Goal: Task Accomplishment & Management: Manage account settings

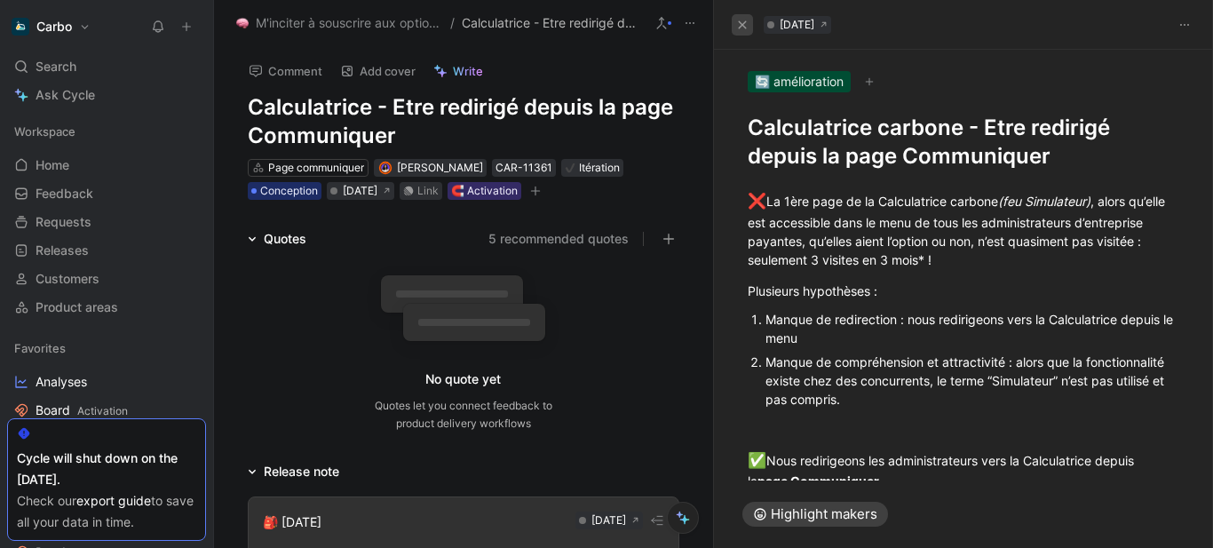
scroll to position [210, 0]
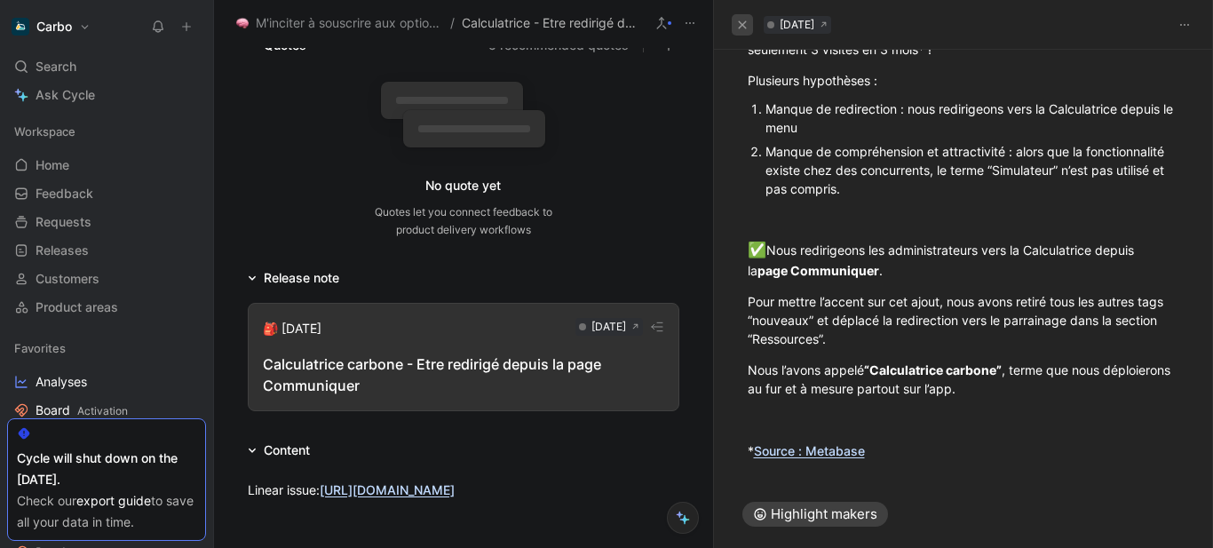
click at [737, 20] on icon "button" at bounding box center [742, 25] width 11 height 11
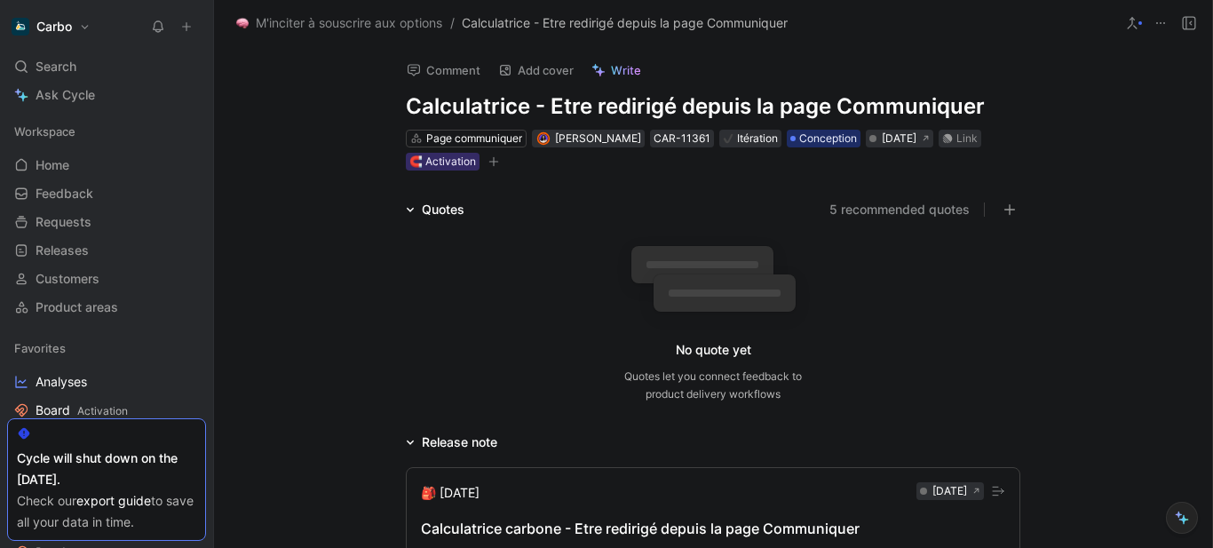
scroll to position [0, 0]
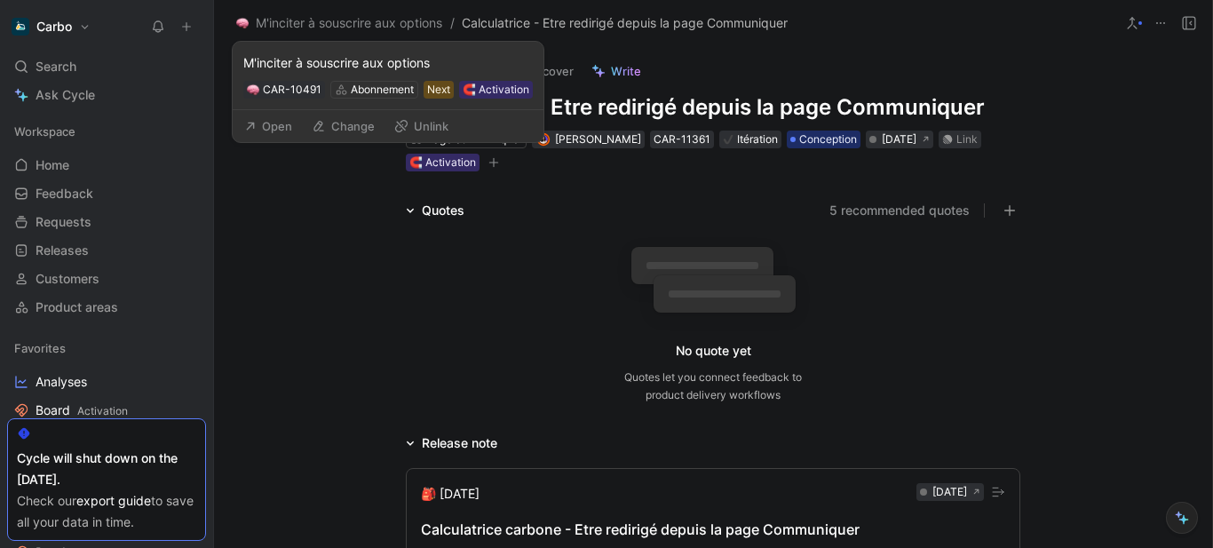
click at [259, 132] on button "Open" at bounding box center [268, 126] width 64 height 25
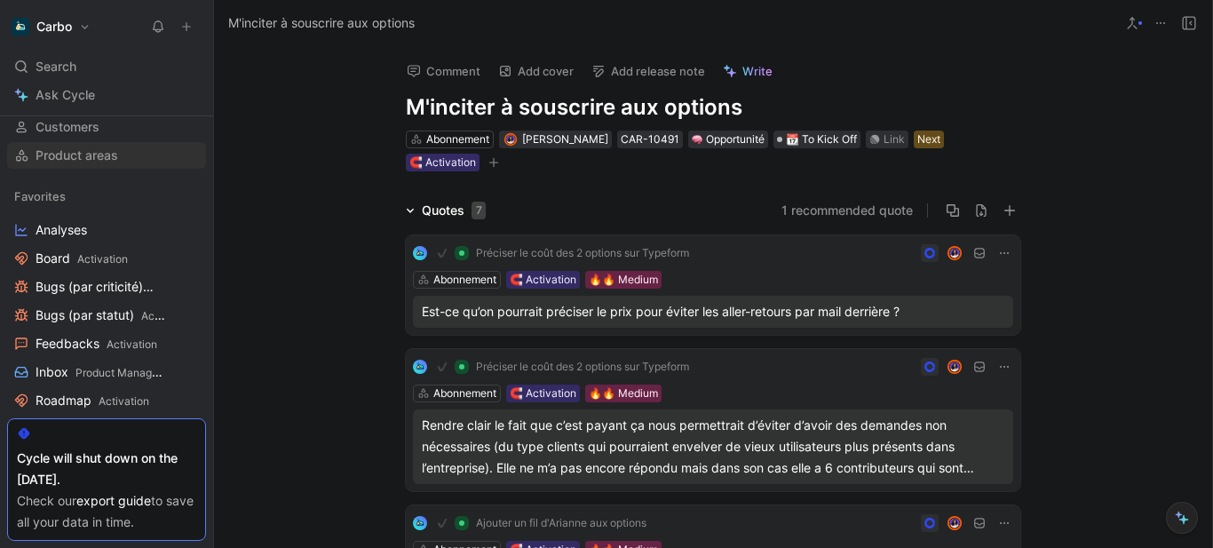
scroll to position [181, 0]
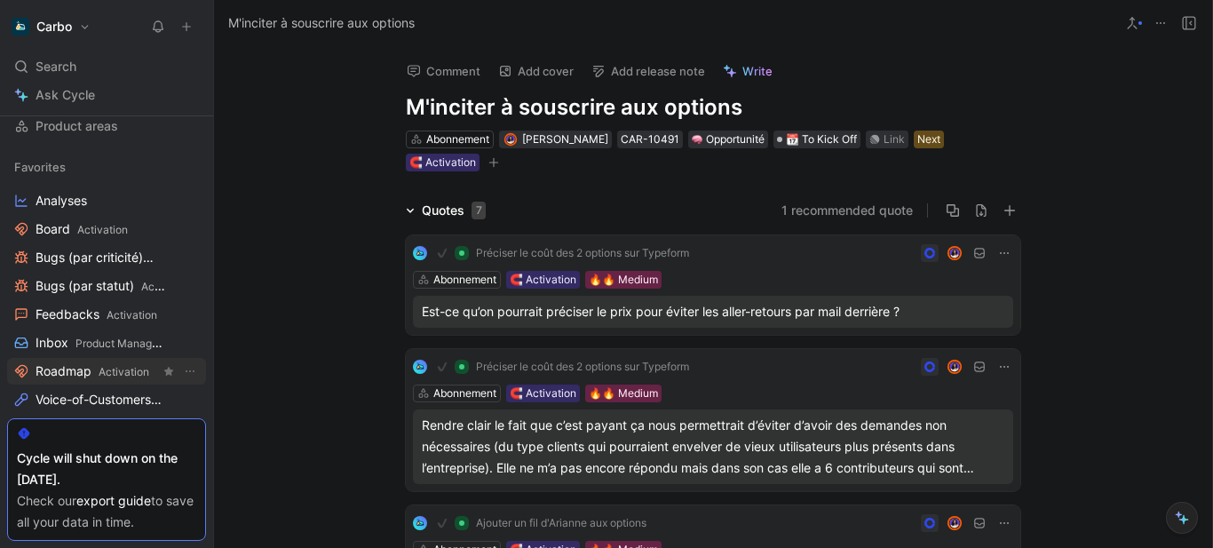
click at [96, 366] on span "Roadmap Activation" at bounding box center [93, 371] width 114 height 19
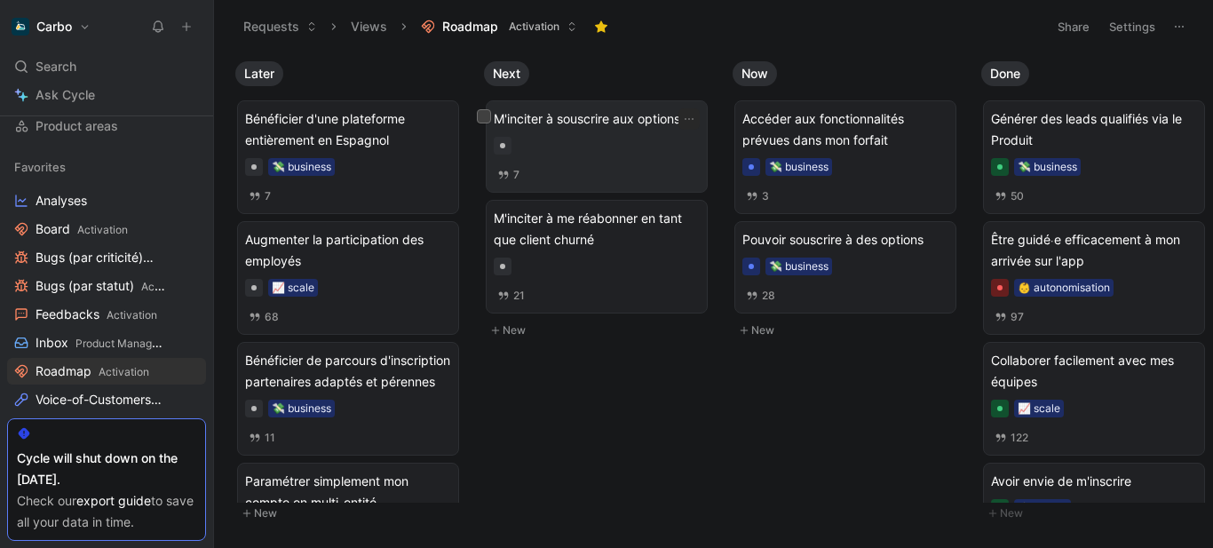
click at [642, 141] on div at bounding box center [597, 146] width 206 height 18
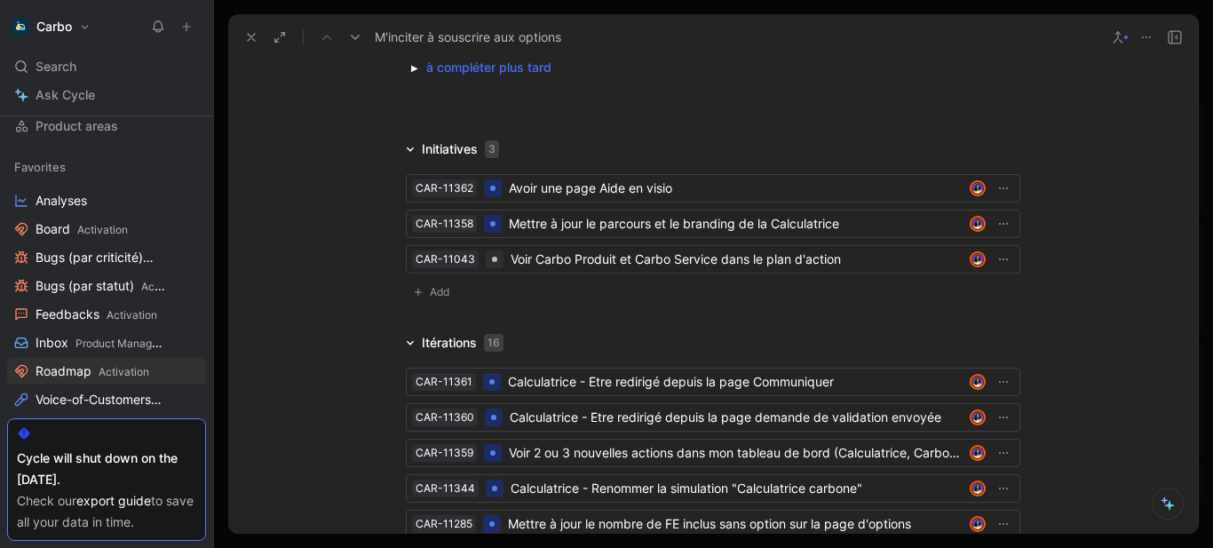
scroll to position [2045, 0]
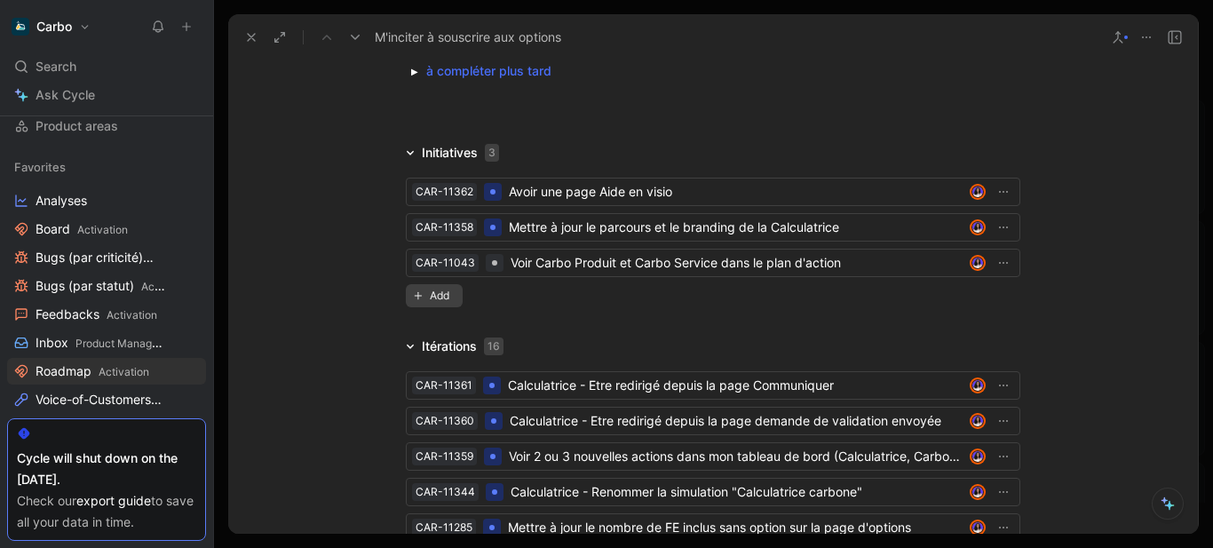
click at [436, 292] on span "Add" at bounding box center [442, 296] width 25 height 18
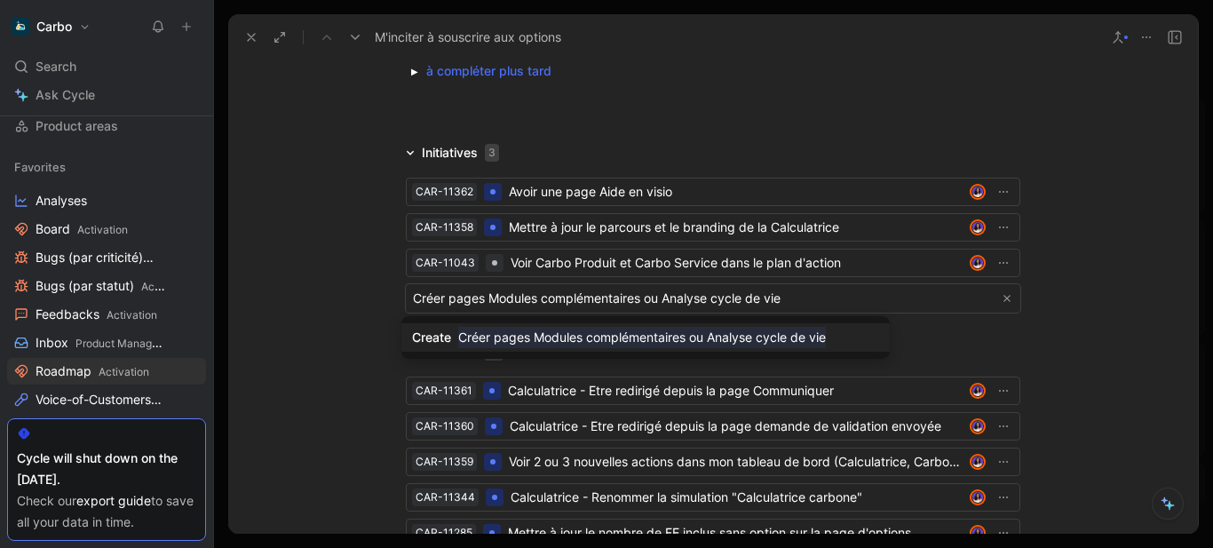
type input "Créer pages Modules complémentaires ou Analyse cycle de vie"
click at [623, 336] on mark "Créer pages Modules complémentaires ou Analyse cycle de vie" at bounding box center [642, 337] width 368 height 21
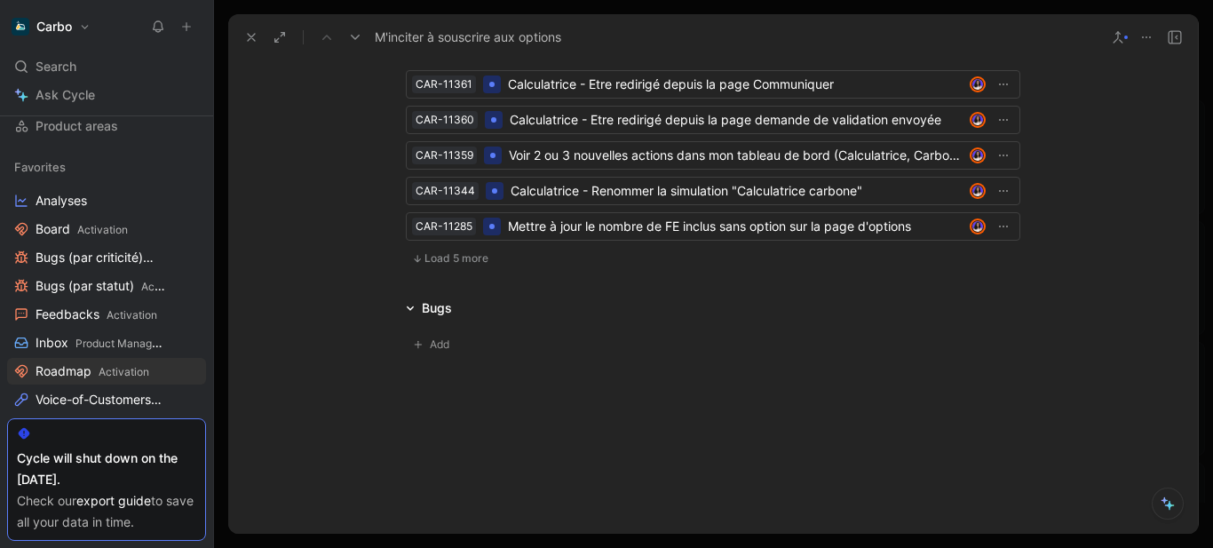
scroll to position [1352, 0]
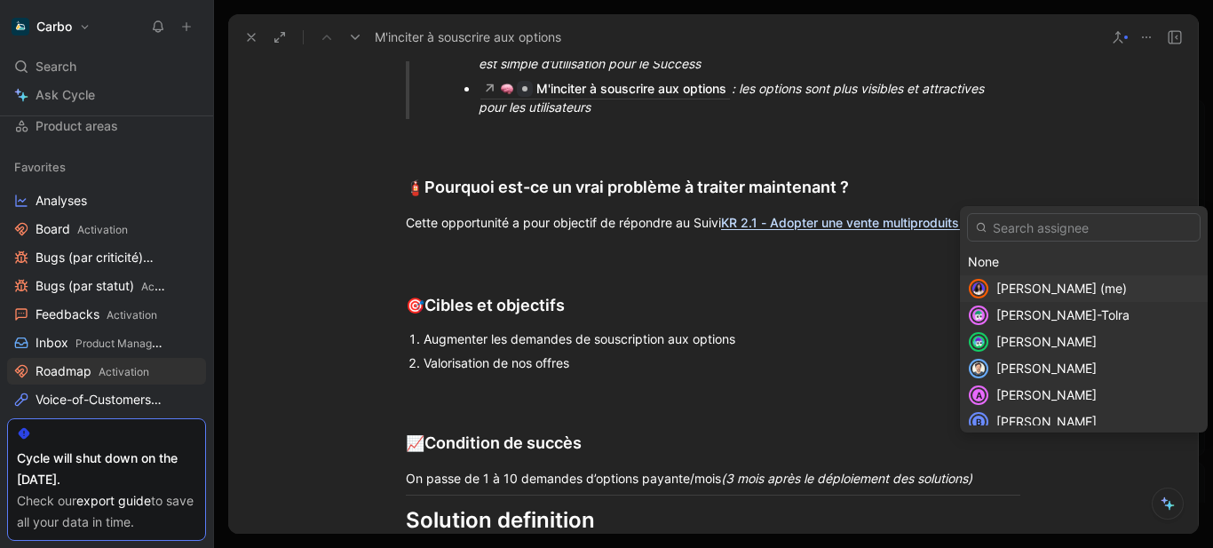
click at [1018, 283] on span "Clémentine Coycault (me)" at bounding box center [1061, 288] width 131 height 15
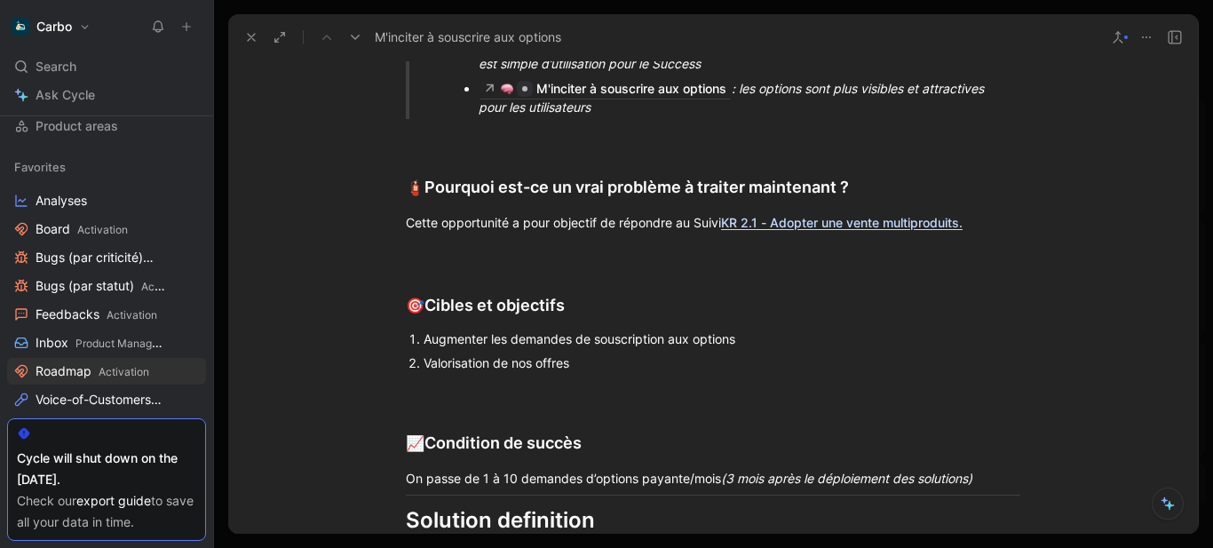
scroll to position [2045, 0]
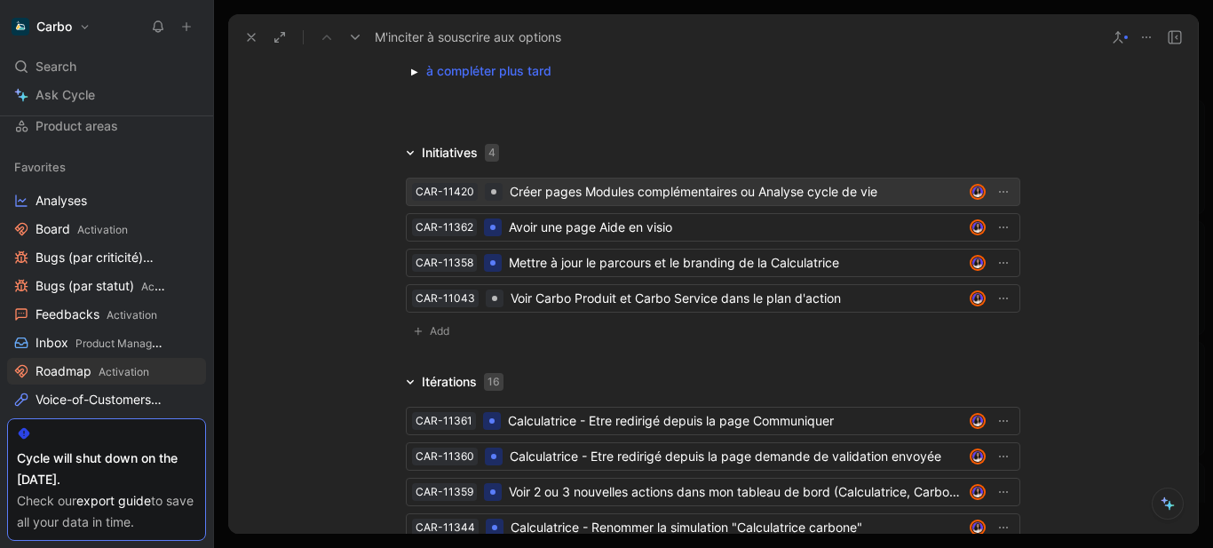
click at [731, 190] on div "Créer pages Modules complémentaires ou Analyse cycle de vie" at bounding box center [736, 191] width 453 height 21
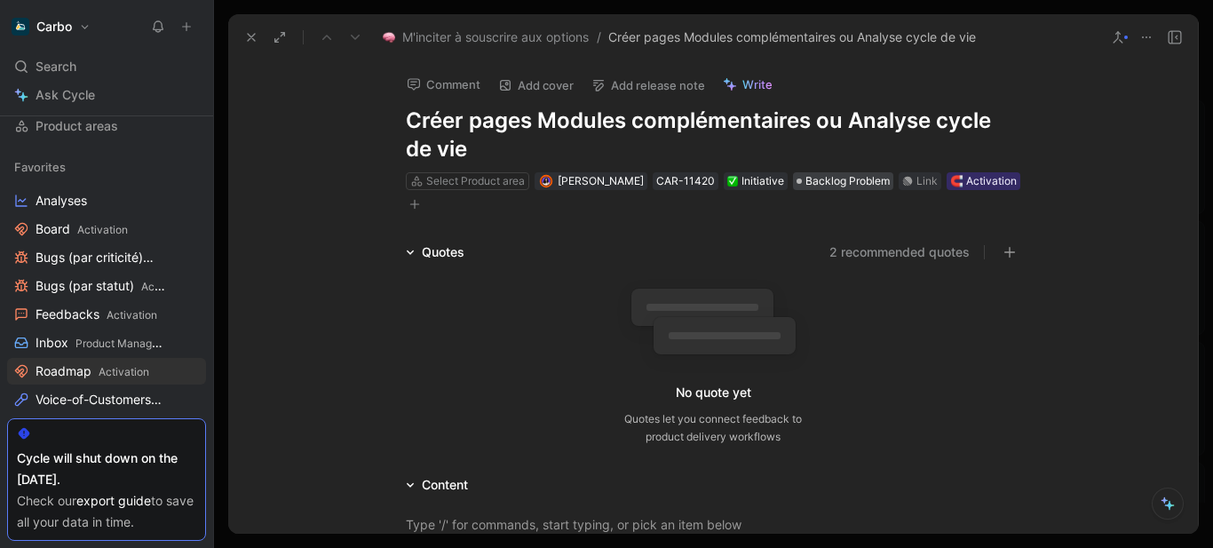
click at [832, 179] on span "Backlog Problem" at bounding box center [847, 181] width 84 height 18
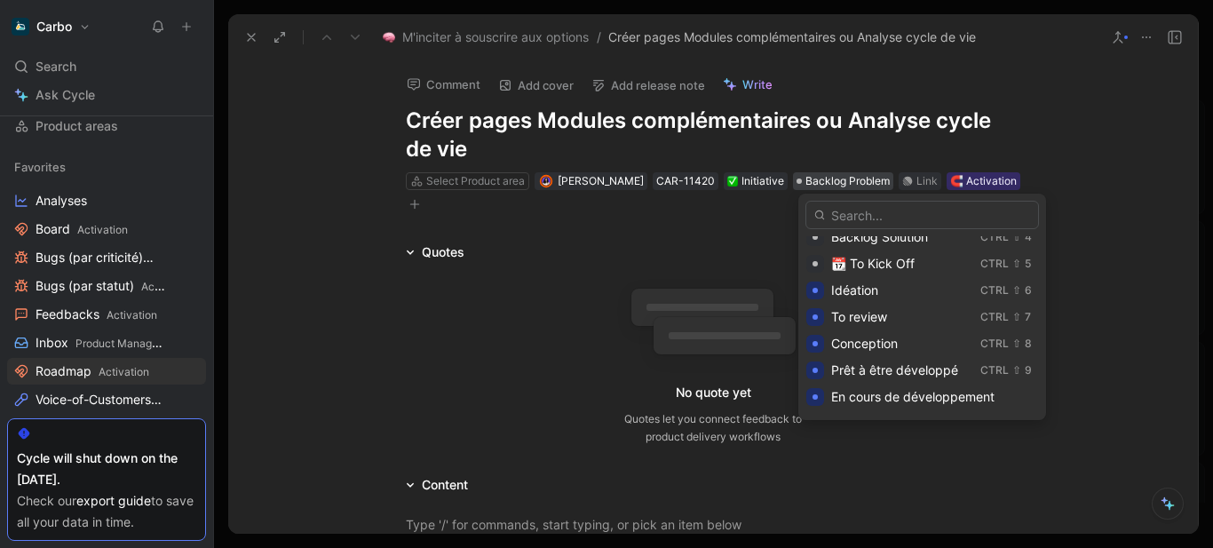
scroll to position [99, 0]
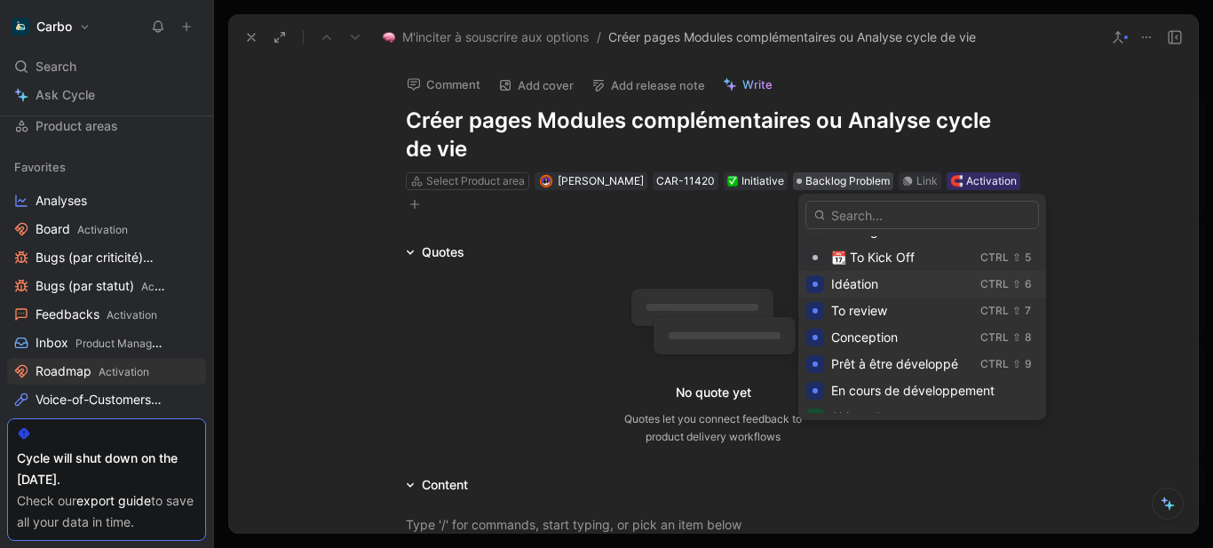
click at [871, 284] on span "Idéation" at bounding box center [854, 283] width 47 height 15
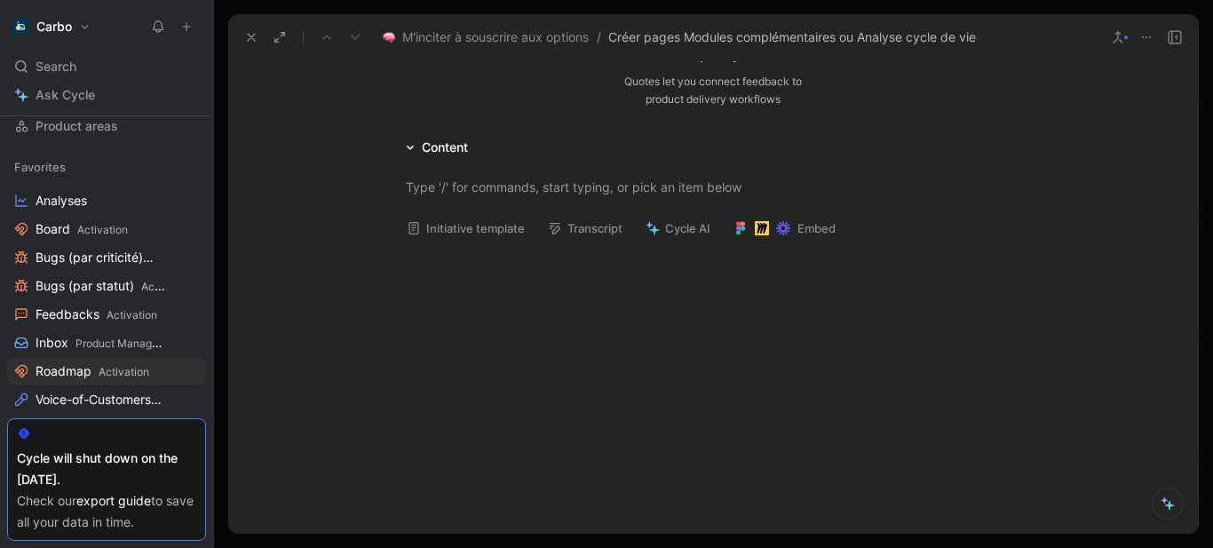
scroll to position [368, 0]
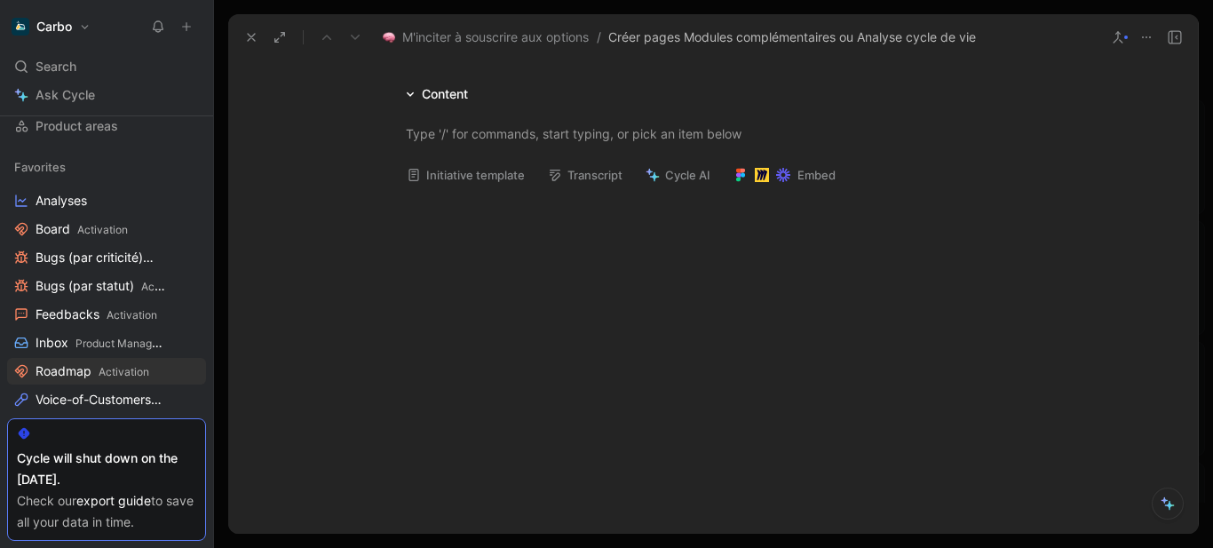
click at [478, 173] on button "Initiative template" at bounding box center [466, 174] width 134 height 25
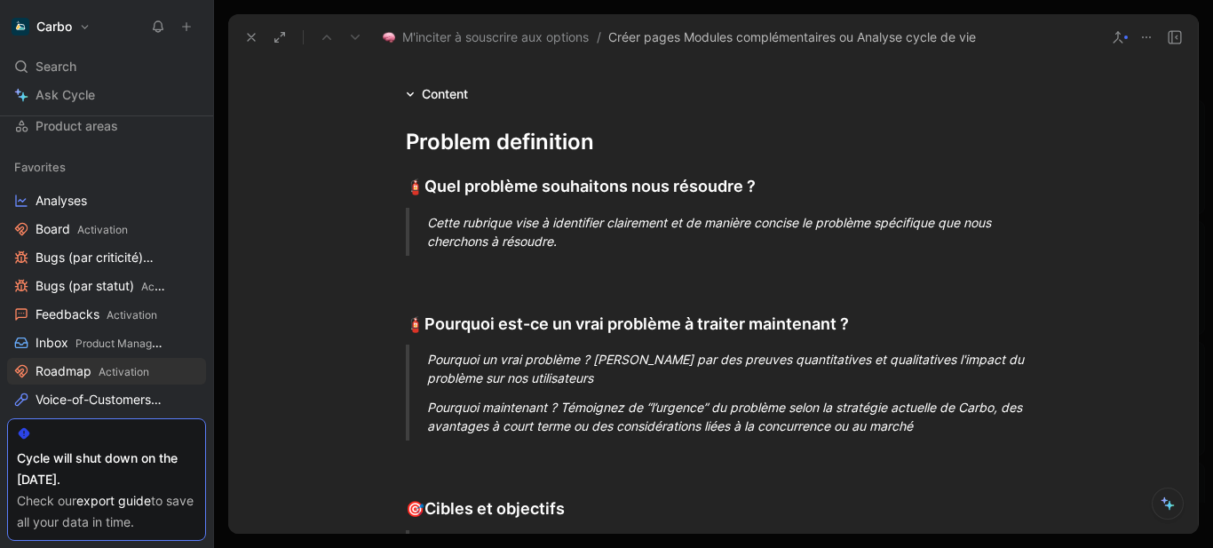
click at [512, 251] on p "Cette rubrique vise à identifier clairement et de manière concise le problème s…" at bounding box center [734, 232] width 614 height 48
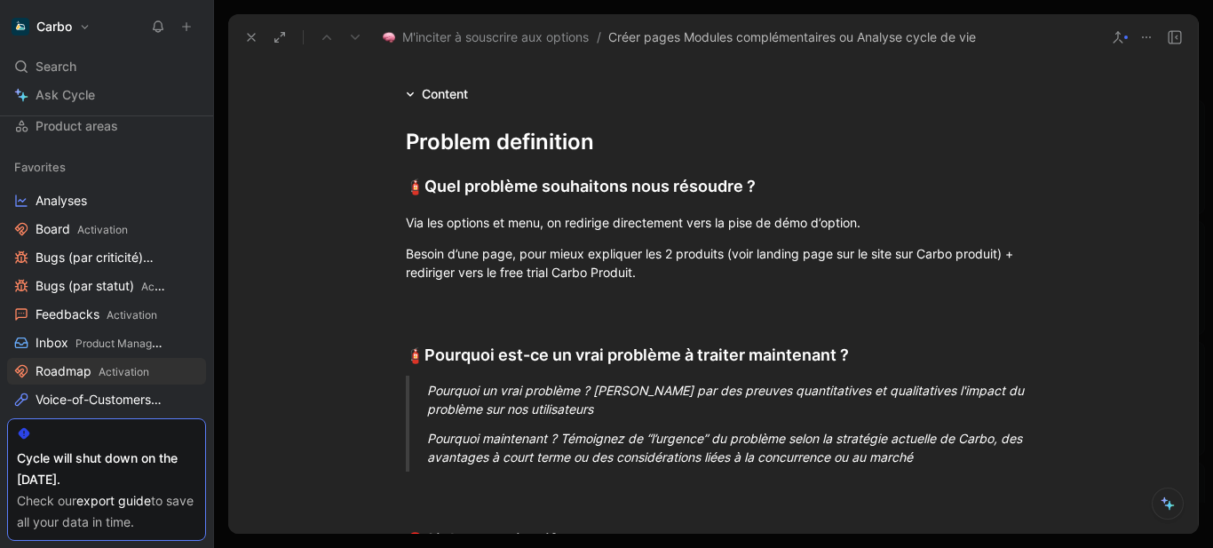
scroll to position [0, 0]
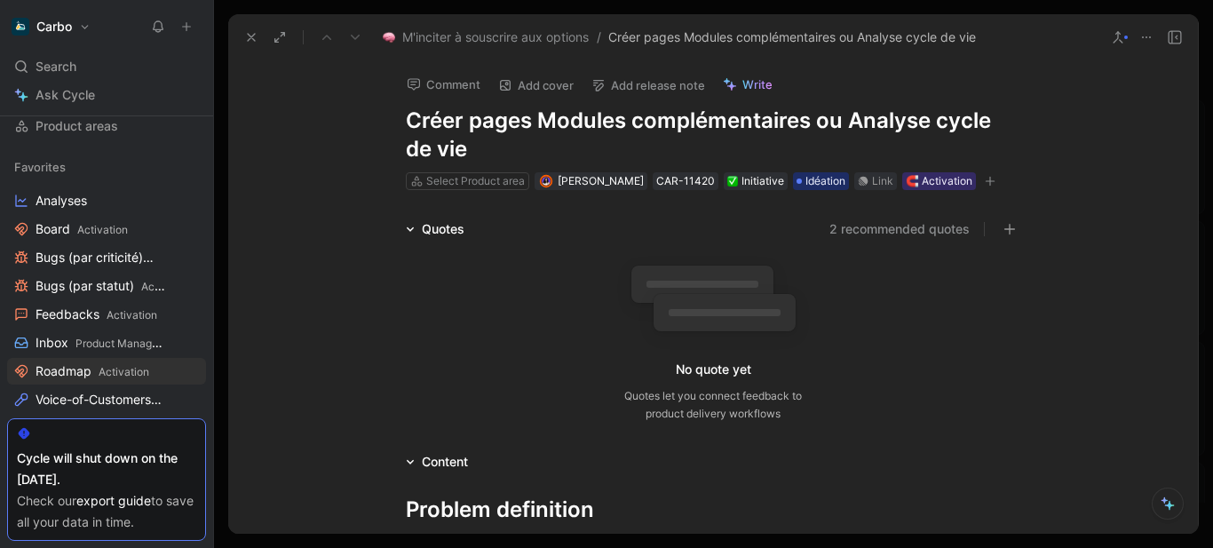
click at [471, 112] on h1 "Créer pages Modules complémentaires ou Analyse cycle de vie" at bounding box center [713, 135] width 614 height 57
copy h1 "Créer pages Modules complémentaires ou Analyse cycle de vie"
click at [245, 36] on icon at bounding box center [251, 37] width 14 height 14
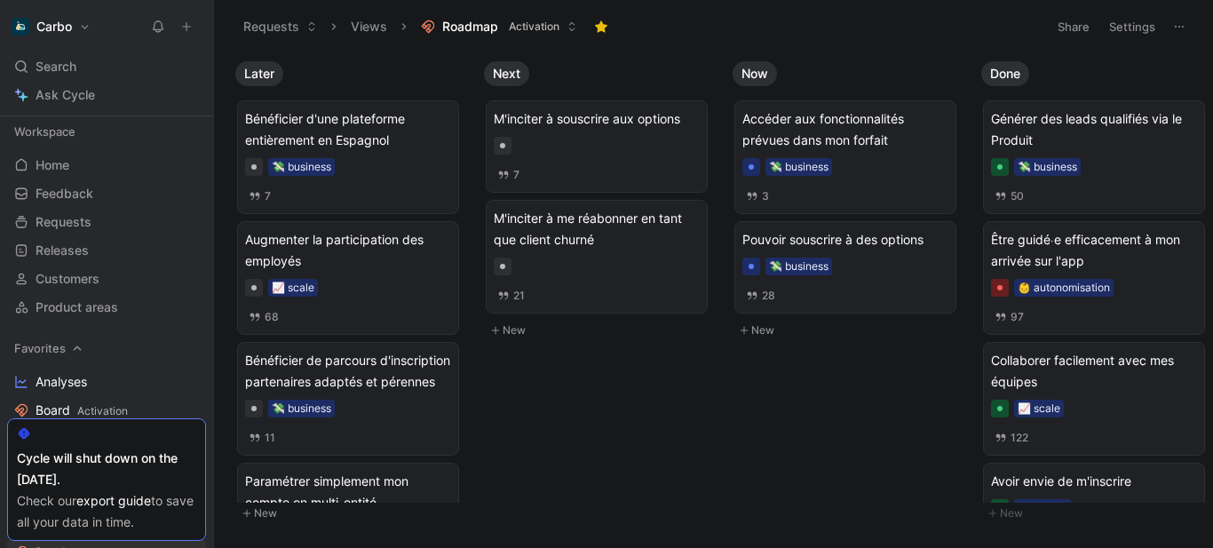
scroll to position [140, 0]
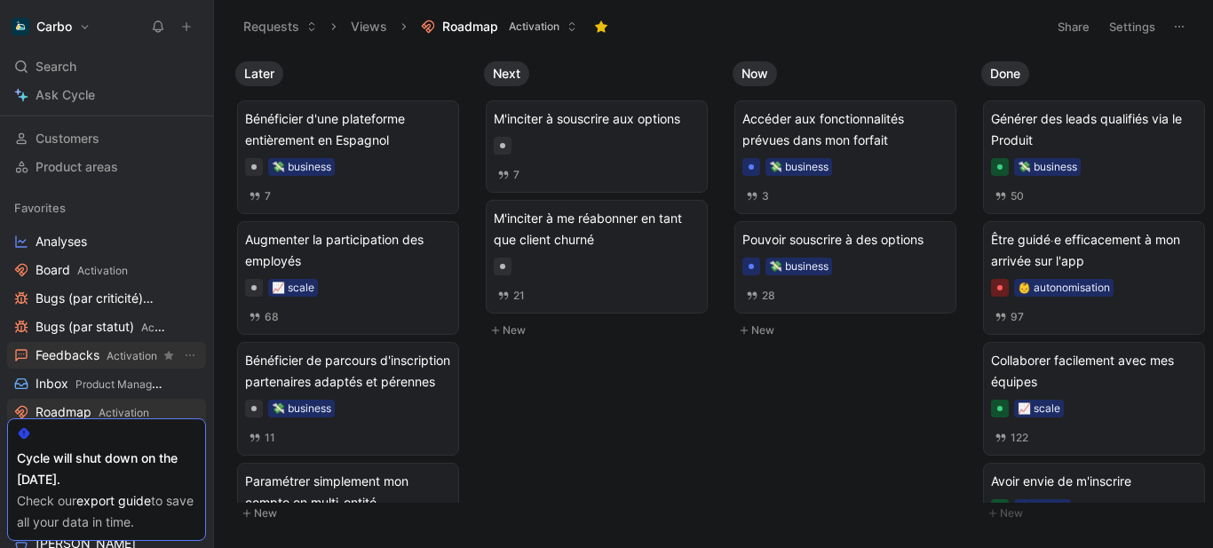
click at [92, 347] on span "Feedbacks Activation" at bounding box center [97, 355] width 122 height 19
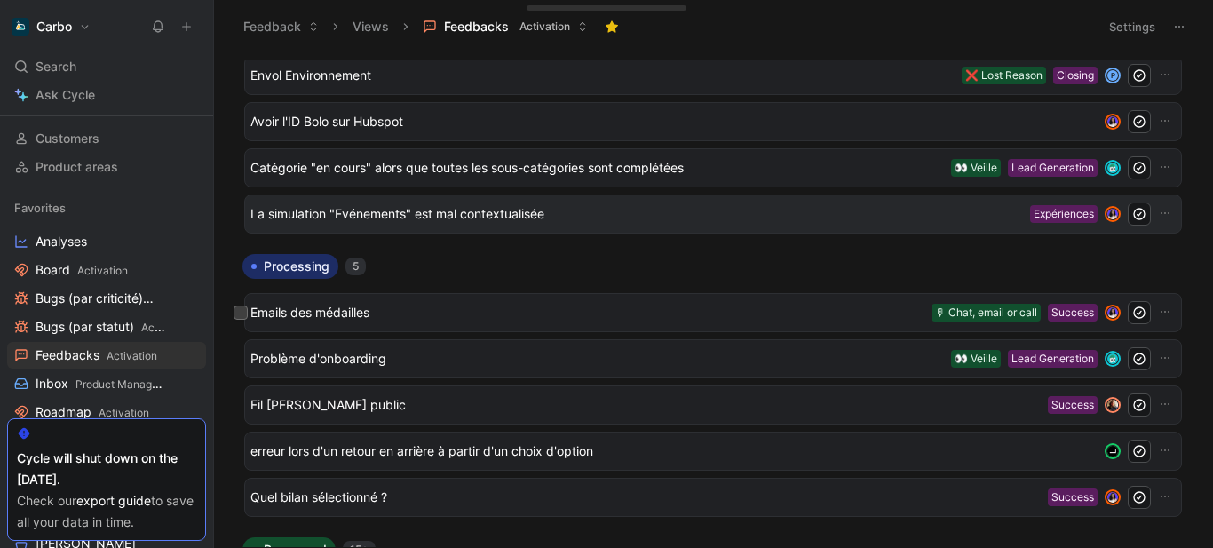
scroll to position [94, 0]
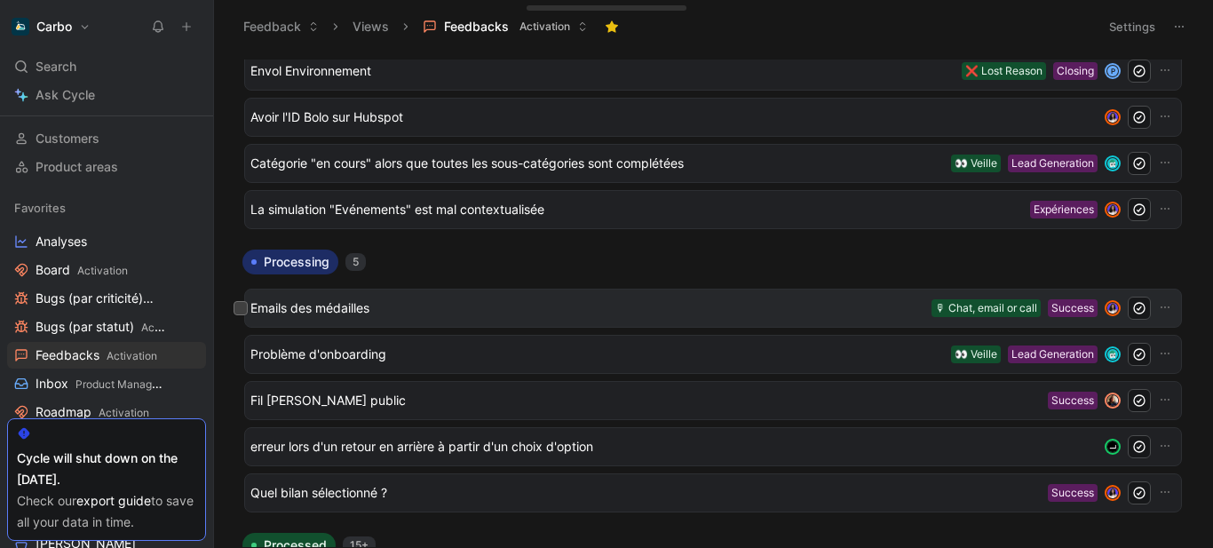
click at [389, 297] on div "Emails des médailles Success 🎙 Chat, email or call" at bounding box center [712, 308] width 925 height 23
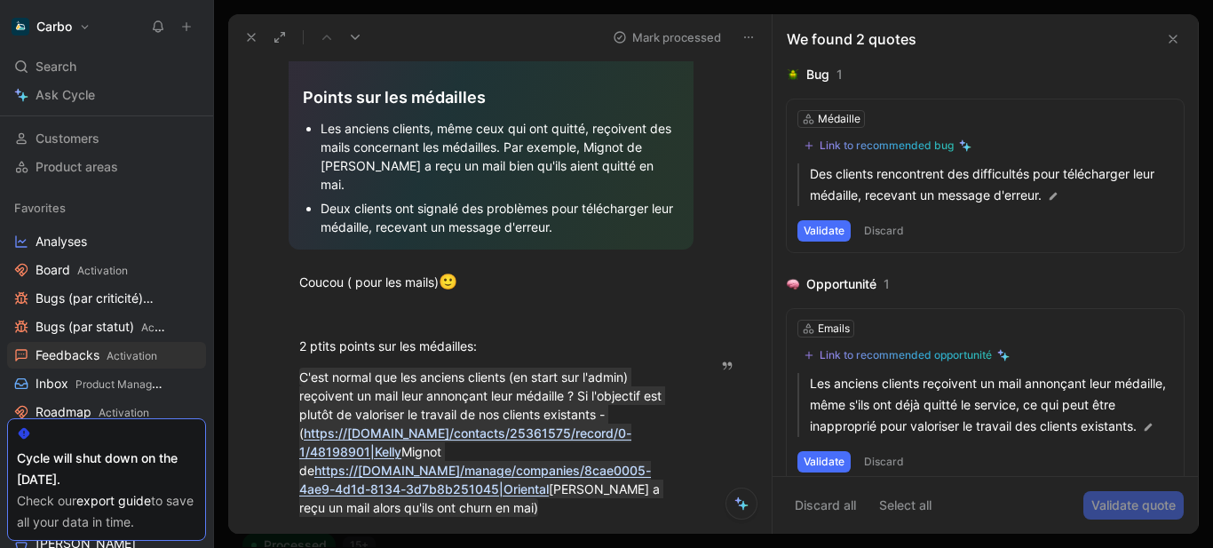
scroll to position [665, 0]
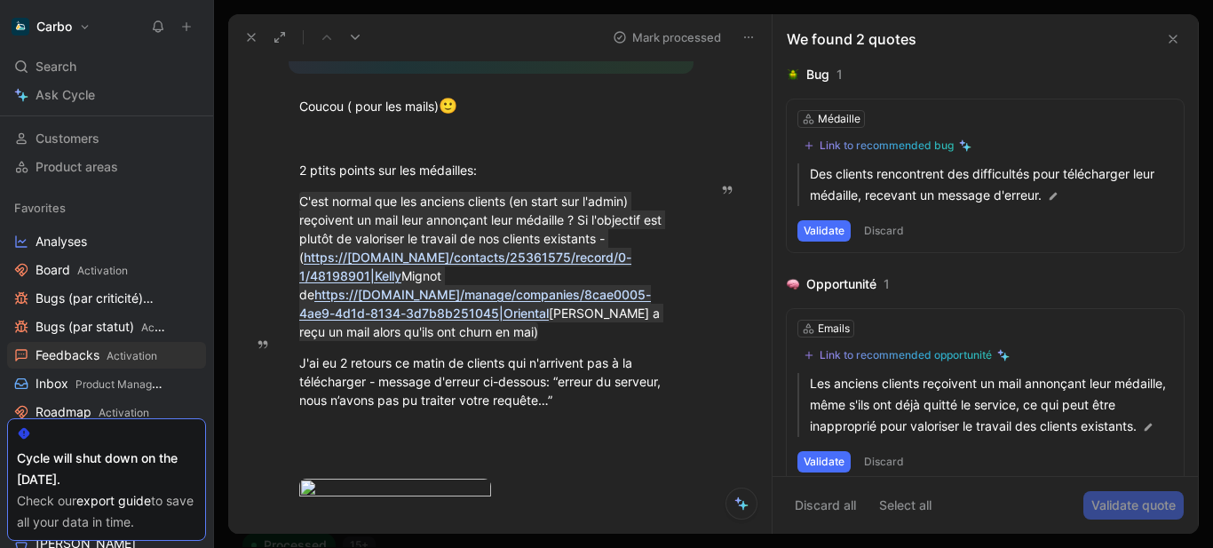
click at [1171, 40] on icon at bounding box center [1173, 39] width 14 height 14
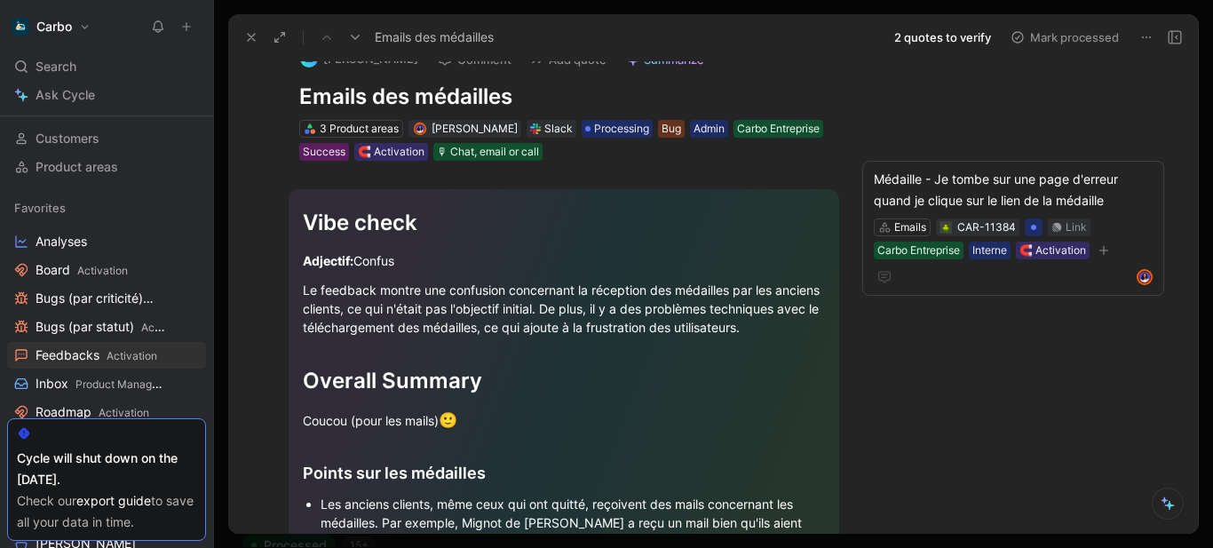
scroll to position [26, 0]
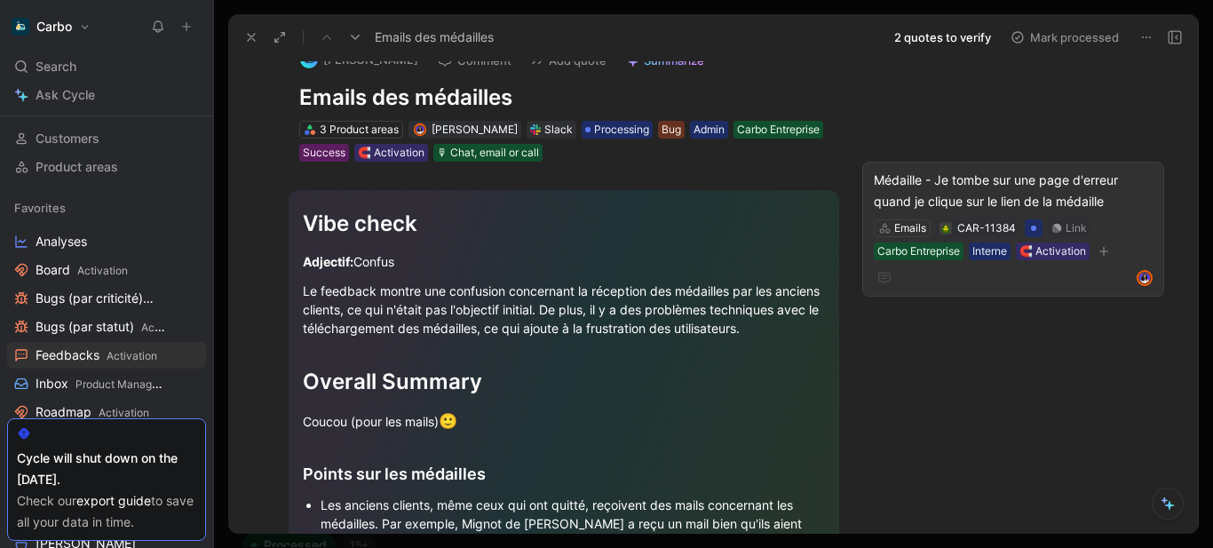
click at [1066, 185] on div "Médaille - Je tombe sur une page d'erreur quand je clique sur le lien de la méd…" at bounding box center [1013, 191] width 279 height 43
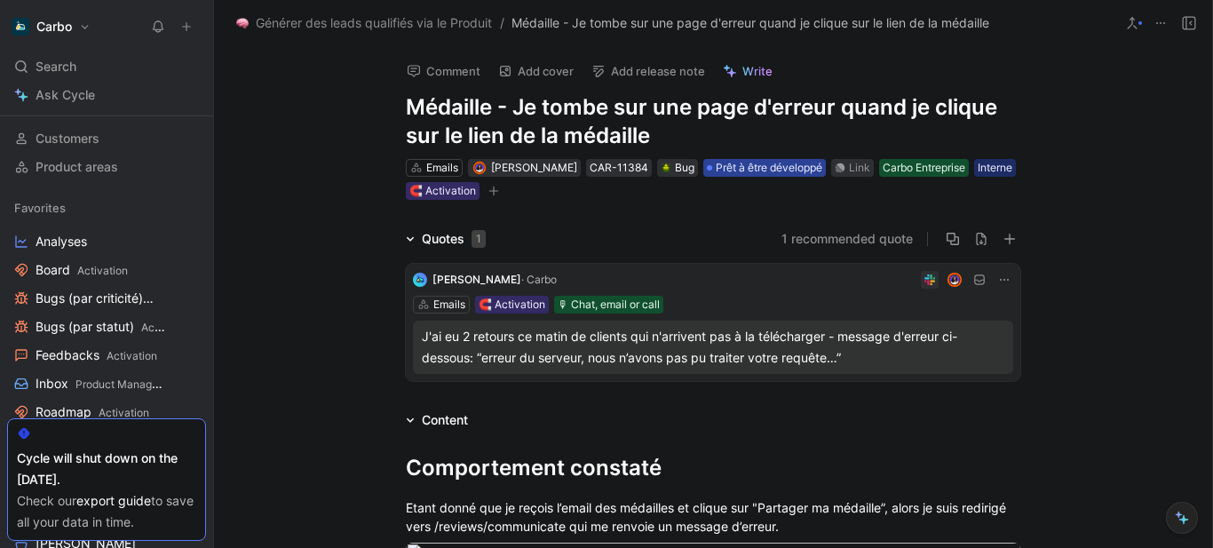
click at [737, 171] on span "Prêt à être développé" at bounding box center [769, 168] width 107 height 18
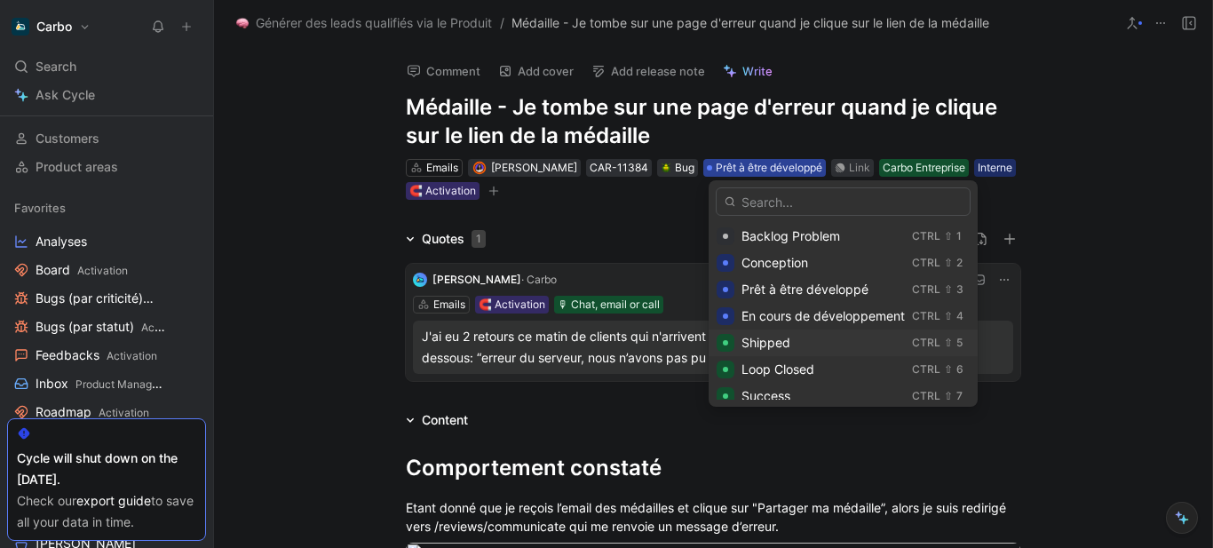
click at [796, 340] on div "Shipped" at bounding box center [822, 342] width 163 height 21
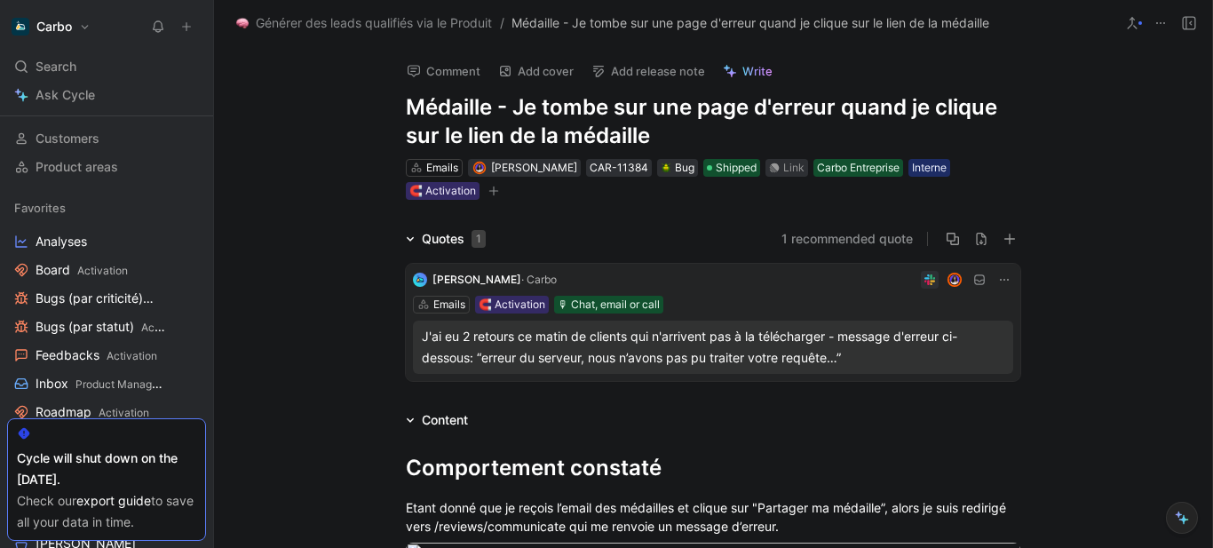
click at [492, 188] on icon "button" at bounding box center [493, 191] width 11 height 11
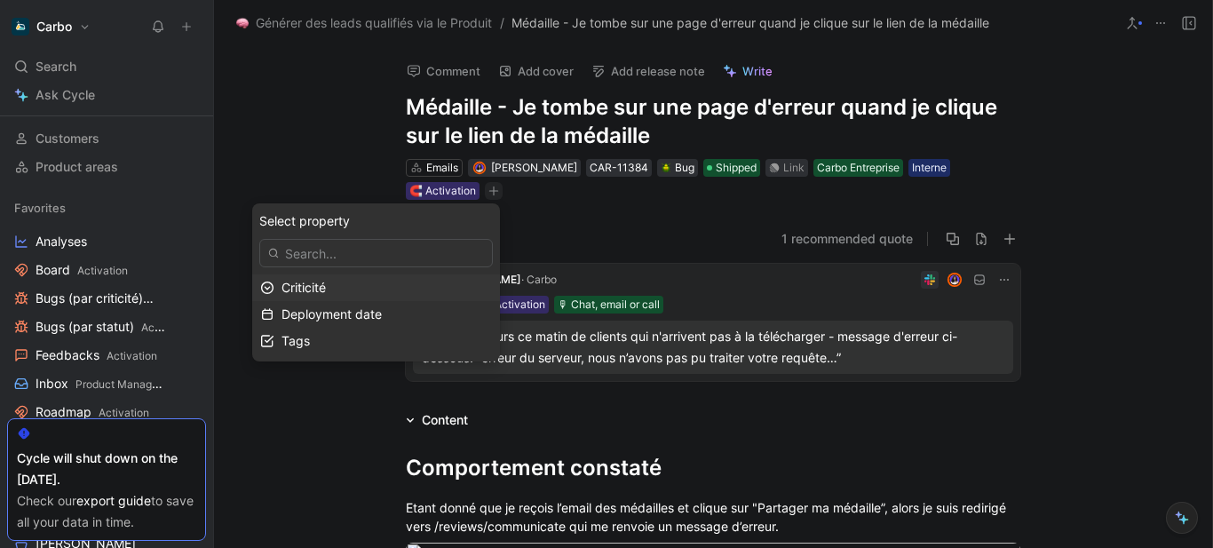
click at [326, 285] on span "Criticité" at bounding box center [303, 287] width 44 height 15
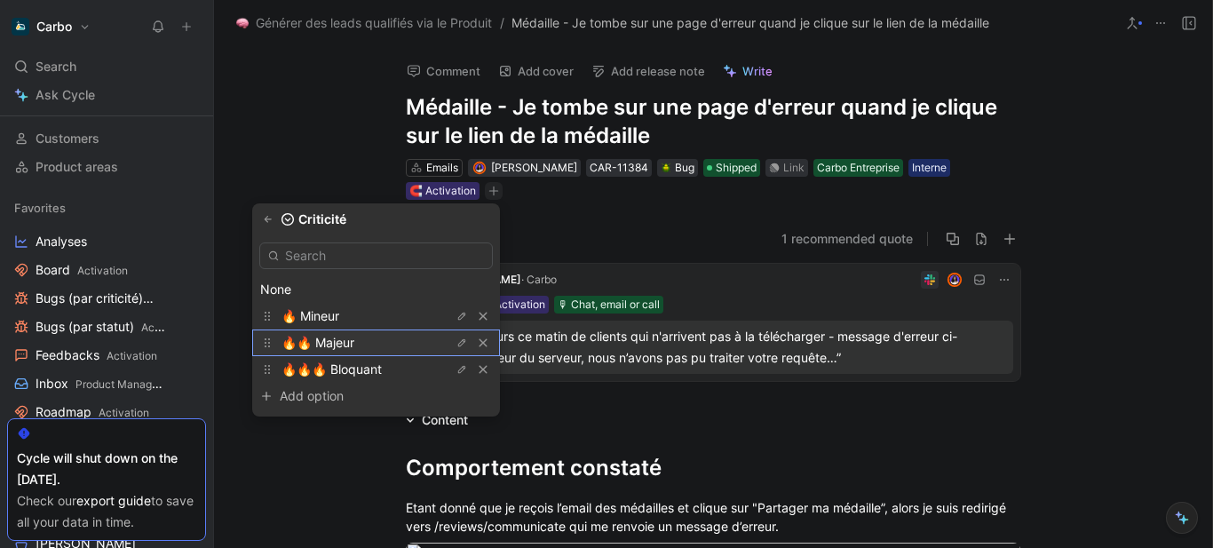
click at [354, 335] on span "🔥🔥 Majeur" at bounding box center [317, 342] width 73 height 15
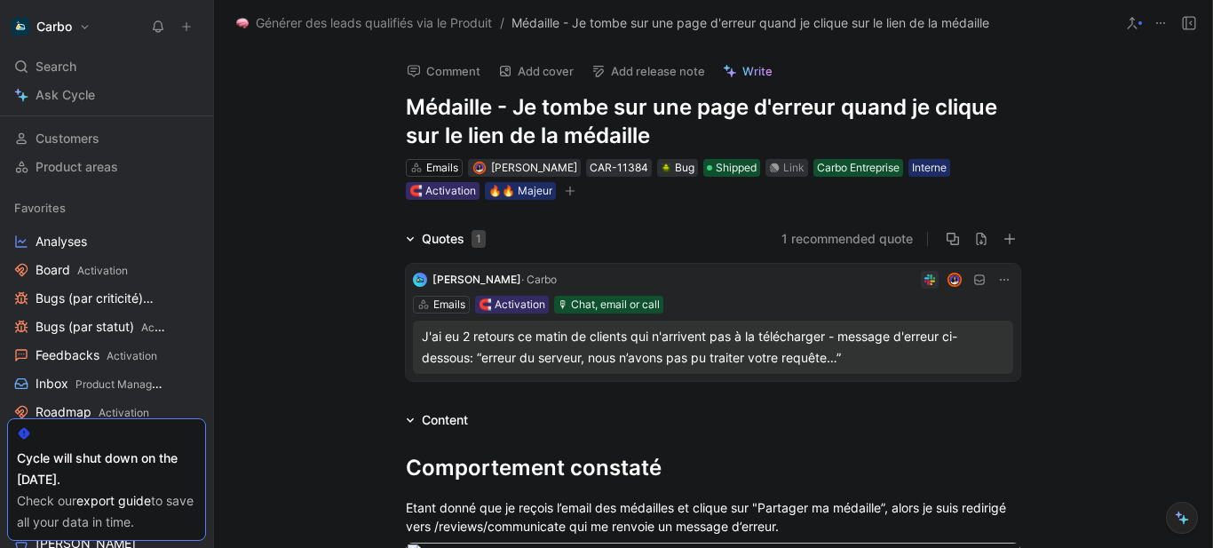
click at [656, 67] on button "Add release note" at bounding box center [648, 71] width 130 height 25
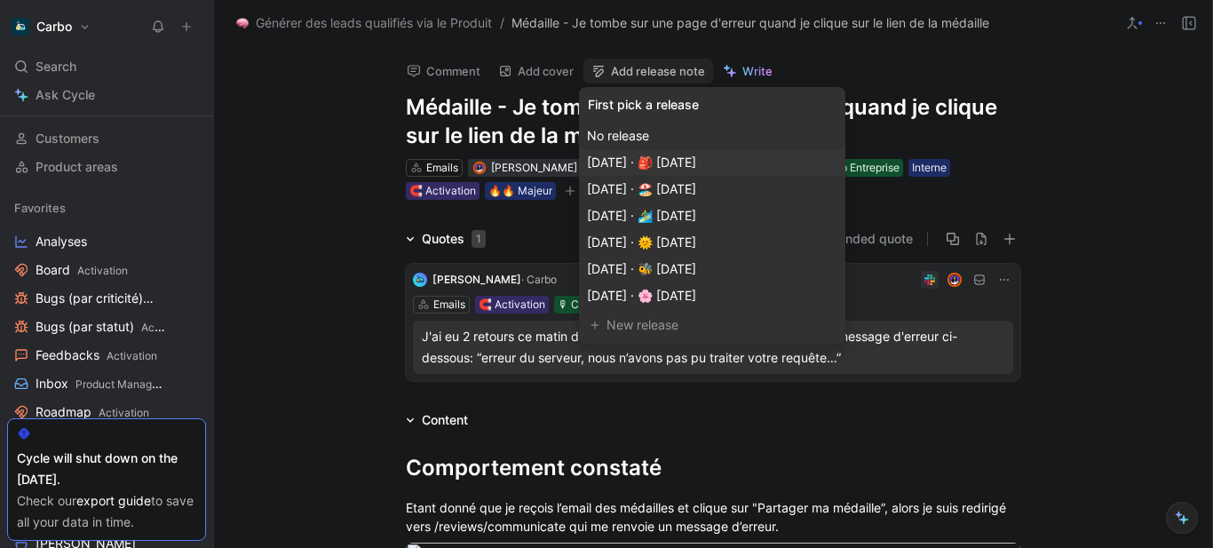
click at [696, 162] on span "Oct 01, 2025 · 🎒 septembre 2025" at bounding box center [641, 161] width 109 height 15
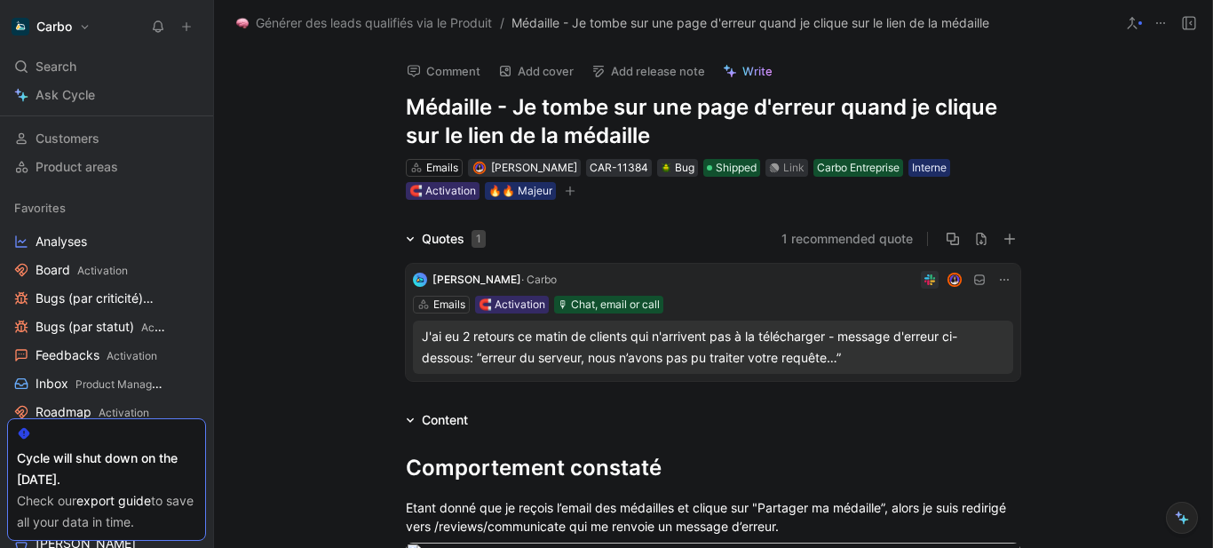
click at [651, 63] on button "Add release note" at bounding box center [648, 71] width 130 height 25
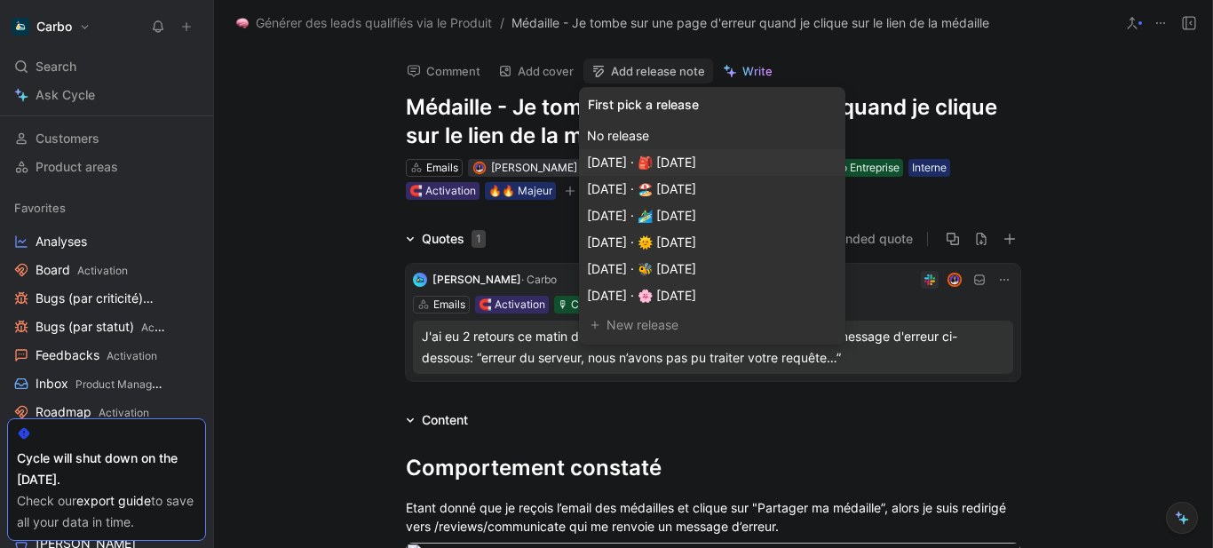
click at [696, 165] on span "Oct 01, 2025 · 🎒 septembre 2025" at bounding box center [641, 161] width 109 height 15
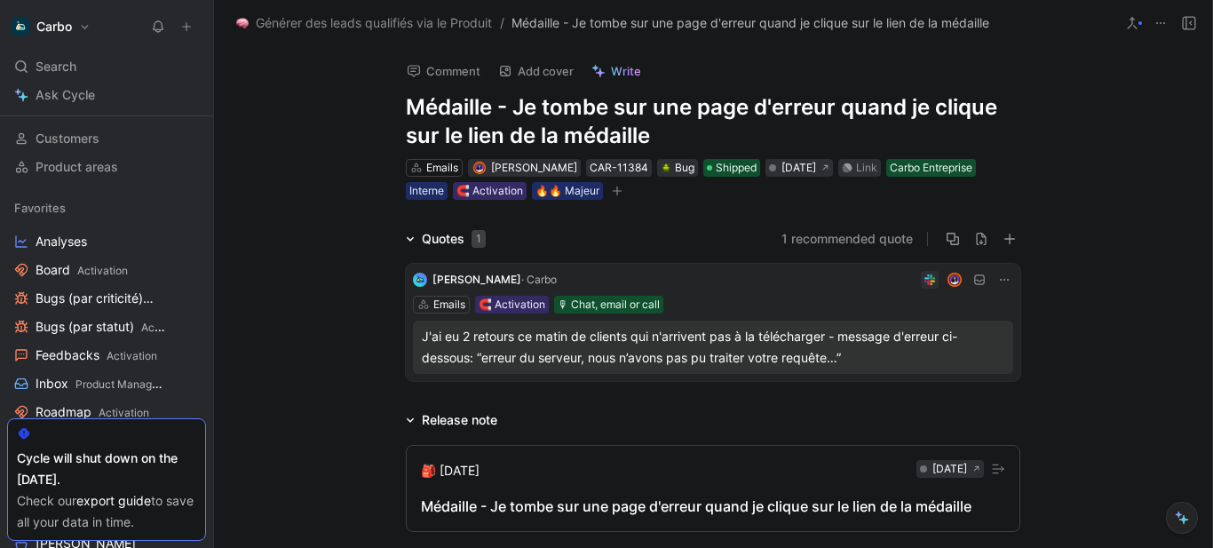
scroll to position [108, 0]
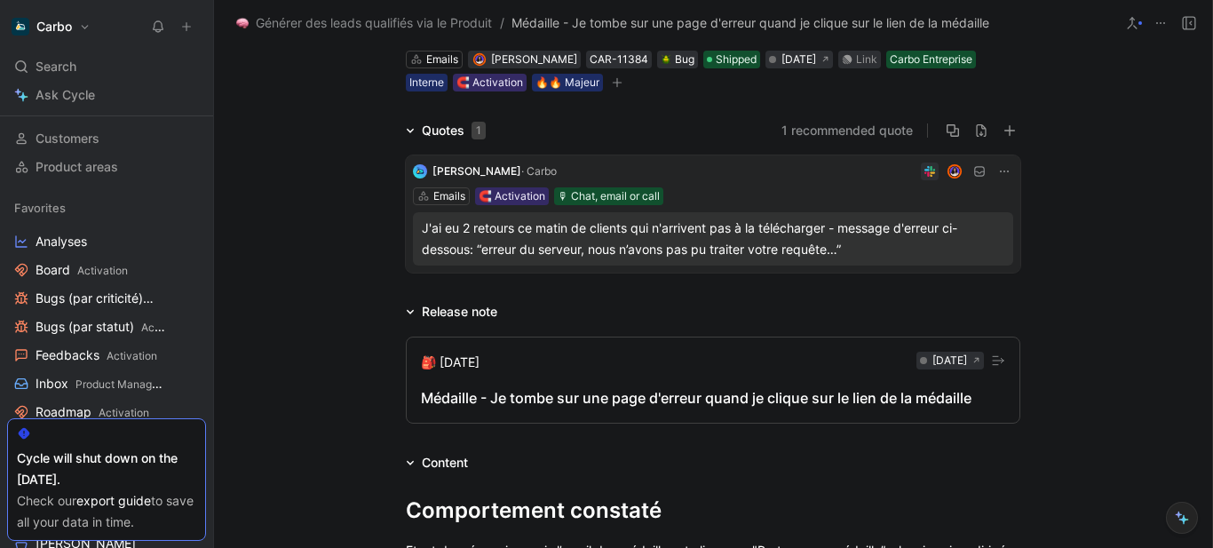
click at [614, 381] on button "🎒 septembre 2025 Oct 01, 2025 Médaille - Je tombe sur une page d'erreur quand j…" at bounding box center [713, 380] width 614 height 87
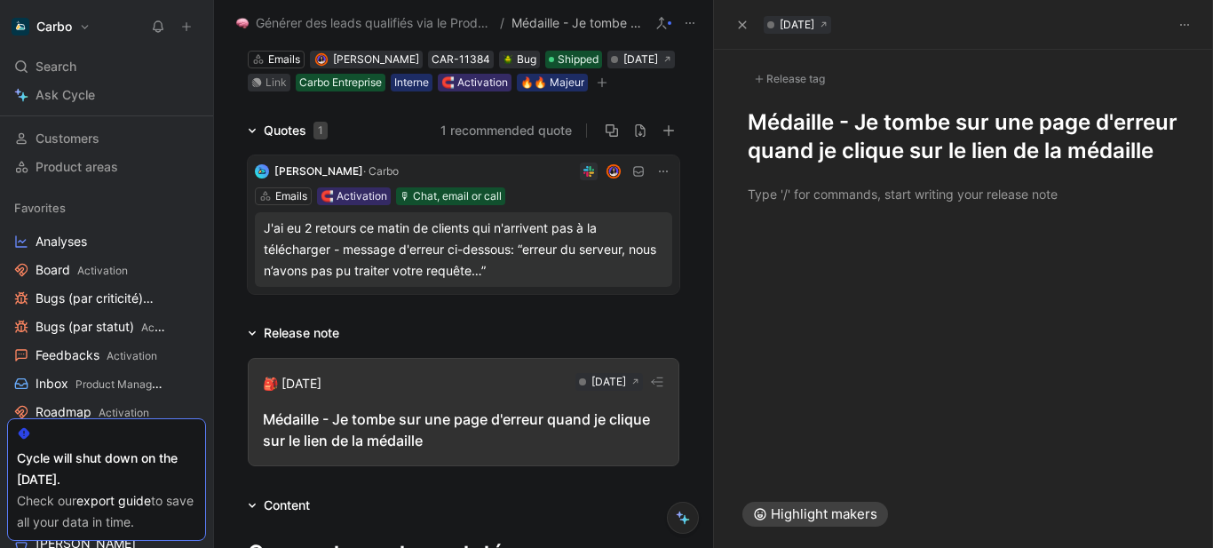
scroll to position [137, 0]
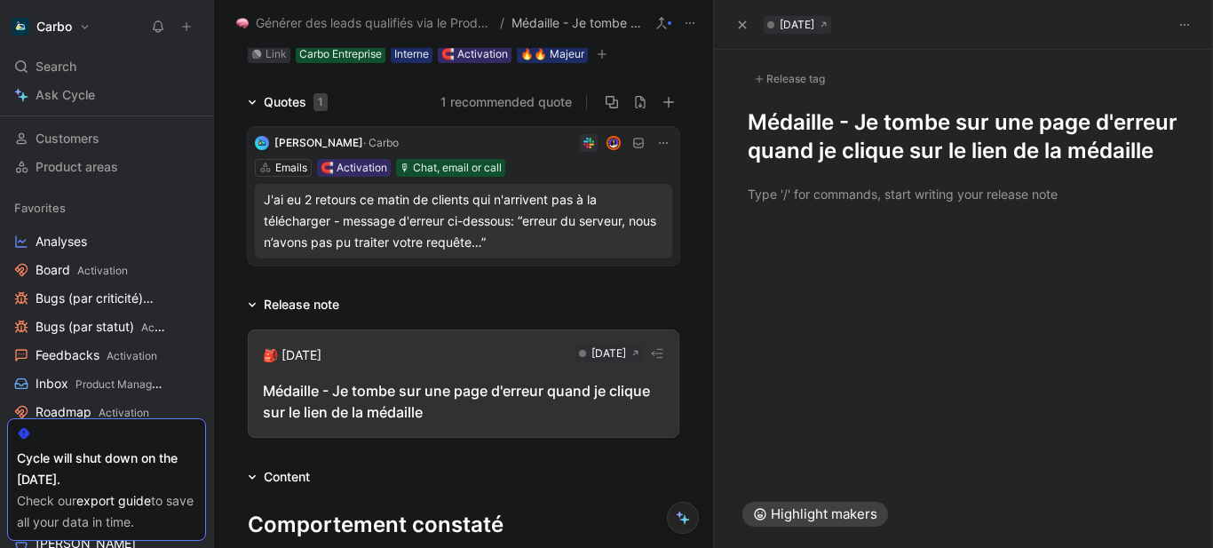
drag, startPoint x: 855, startPoint y: 184, endPoint x: 1105, endPoint y: 156, distance: 251.0
click at [1105, 156] on h1 "Médaille - Je tombe sur une page d'erreur quand je clique sur le lien de la méd…" at bounding box center [964, 136] width 432 height 57
click at [792, 209] on p at bounding box center [964, 193] width 500 height 29
click at [1097, 150] on h1 "Médaille - Je tombe sur une page d'erreur quand je clique sur le lien de l'email" at bounding box center [964, 136] width 432 height 57
click at [791, 75] on div "Release tag" at bounding box center [789, 78] width 83 height 21
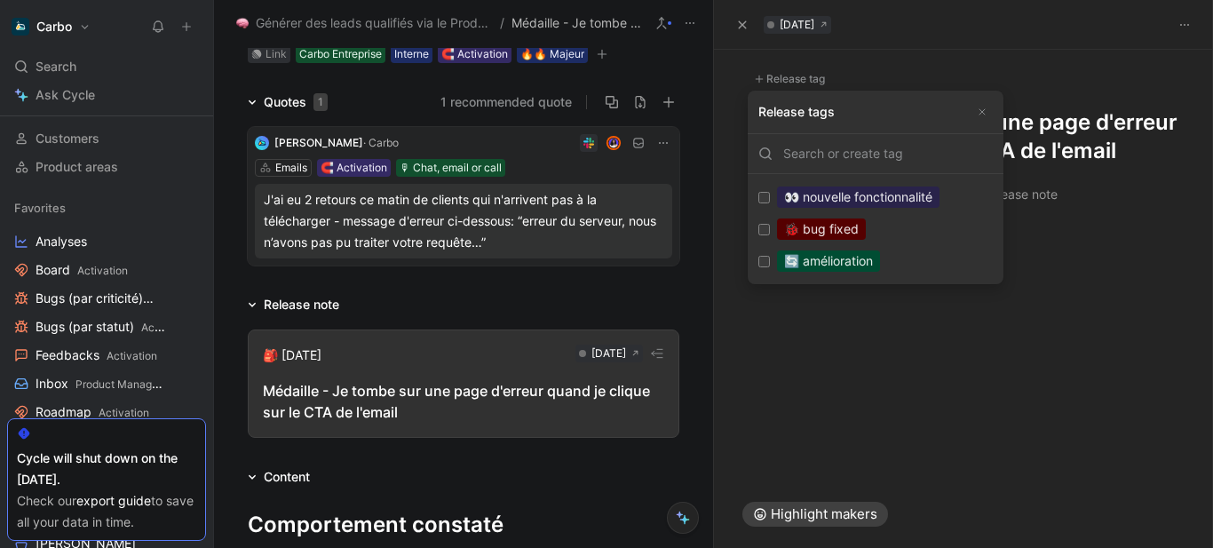
click at [838, 231] on div "🐞 bug fixed" at bounding box center [821, 228] width 89 height 21
click at [770, 231] on input "🐞 bug fixed Edit" at bounding box center [764, 230] width 12 height 12
checkbox input "true"
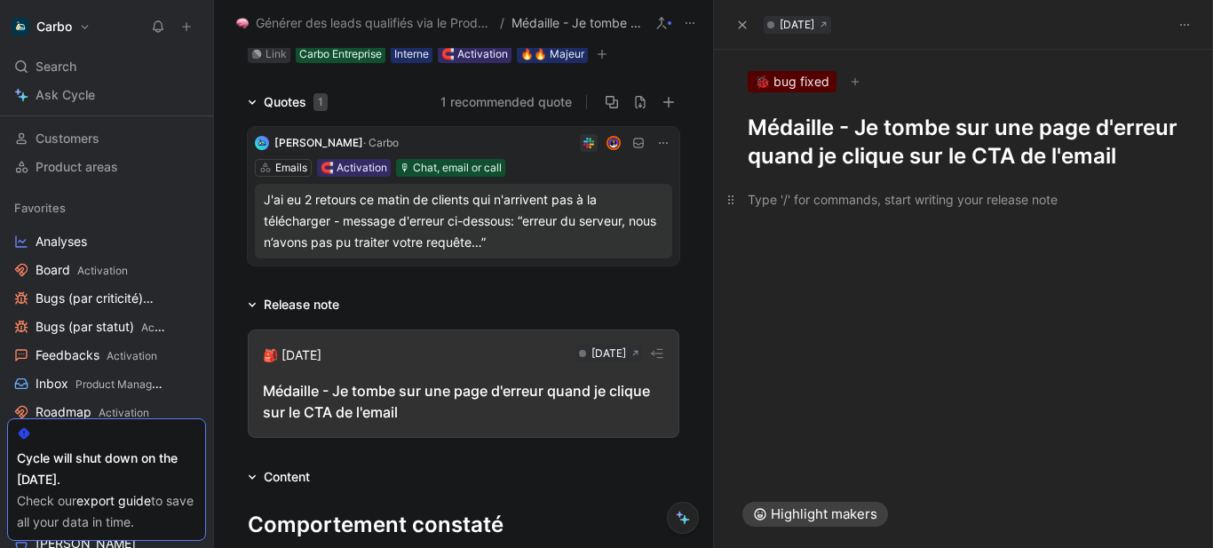
click at [844, 214] on p at bounding box center [964, 199] width 500 height 29
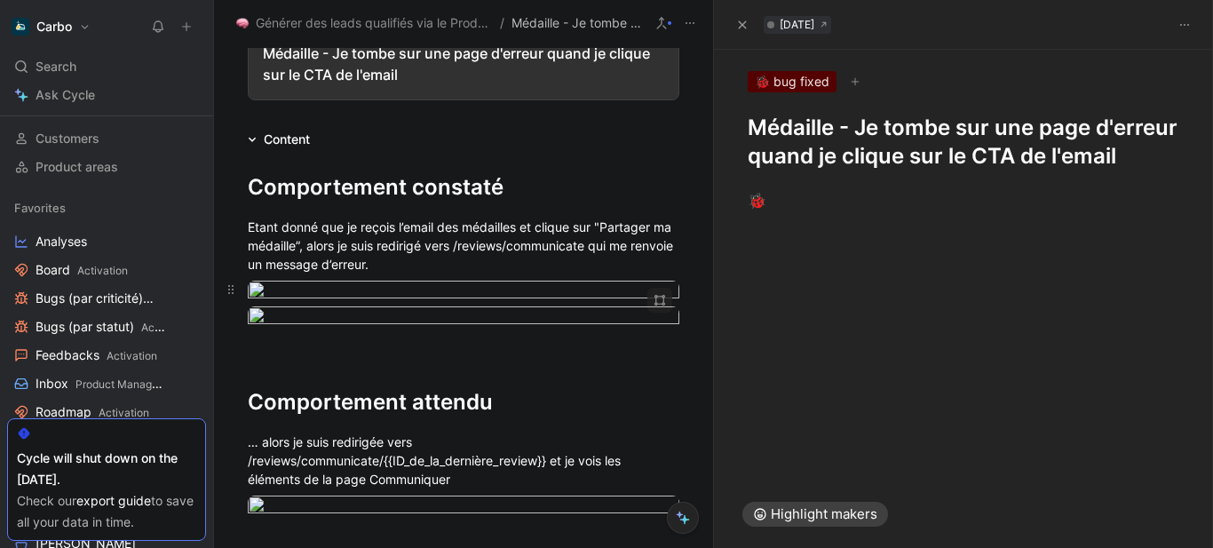
scroll to position [516, 0]
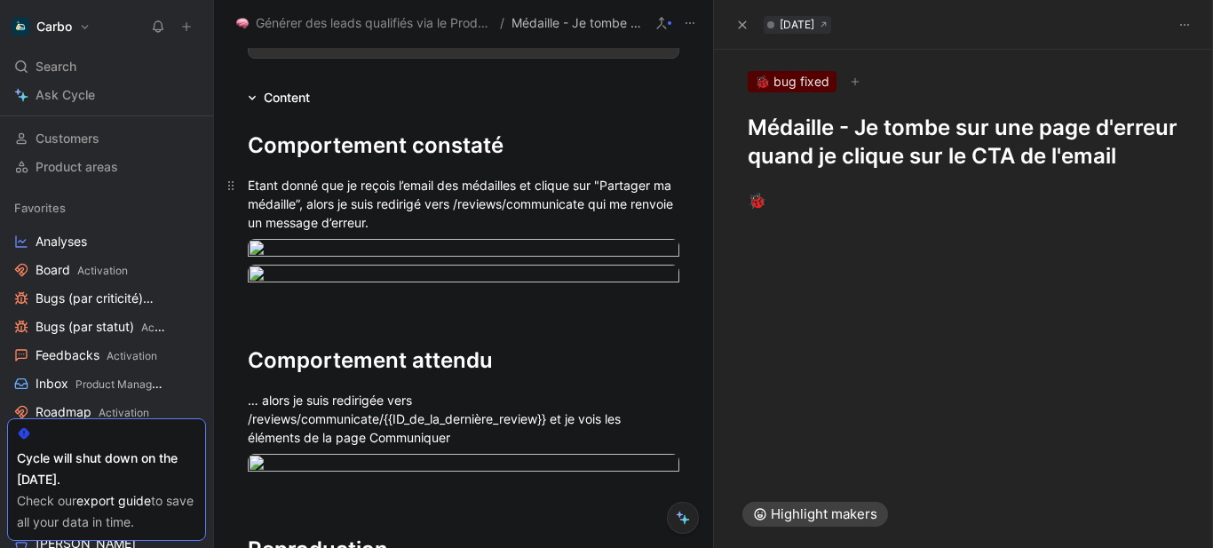
click at [353, 232] on div "Etant donné que je reçois l’email des médailles et clique sur "Partager ma méda…" at bounding box center [464, 204] width 432 height 56
copy div "Etant donné que je reçois l’email des médailles et clique sur "Partager ma méda…"
click at [829, 213] on div "🐞" at bounding box center [964, 201] width 432 height 23
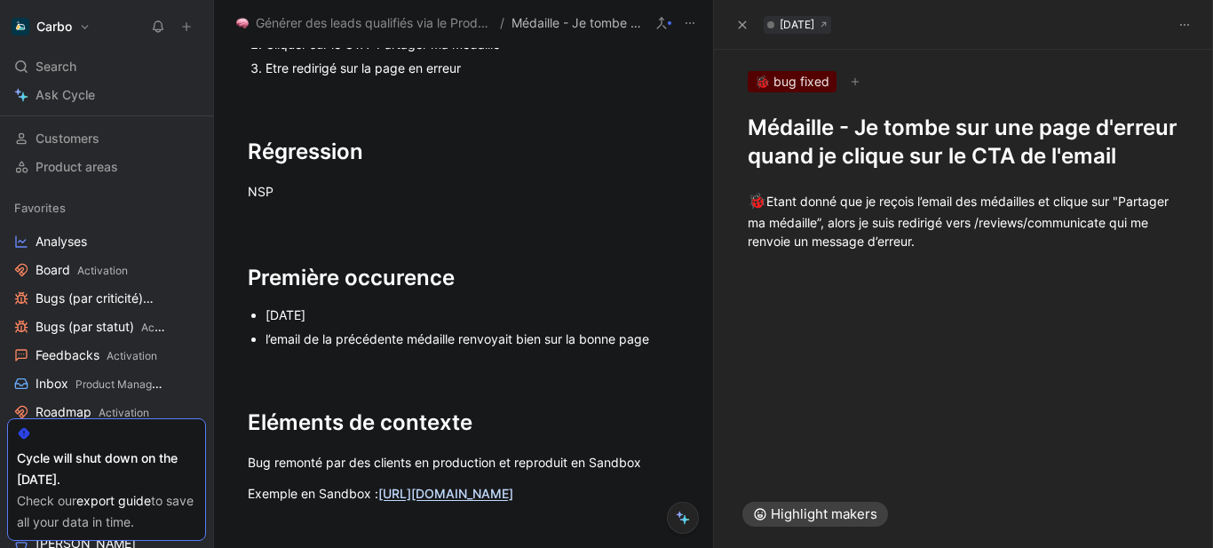
click at [402, 156] on body "Carbo Search Ctrl K Ask Cycle Workspace Home G then H Feedback G then F Request…" at bounding box center [606, 274] width 1213 height 548
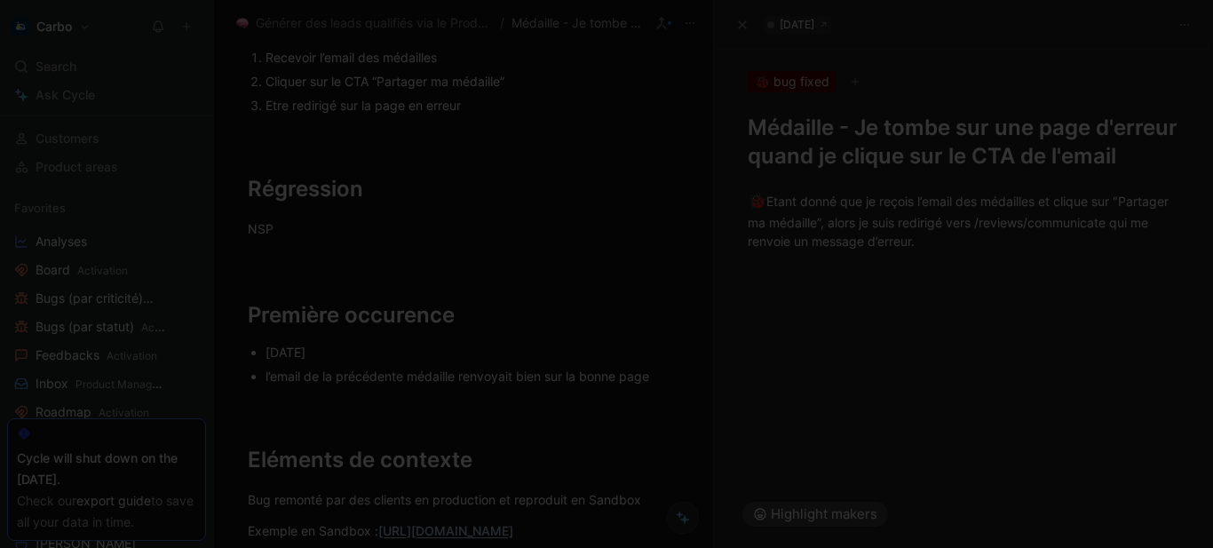
click at [770, 224] on img at bounding box center [606, 274] width 1213 height 548
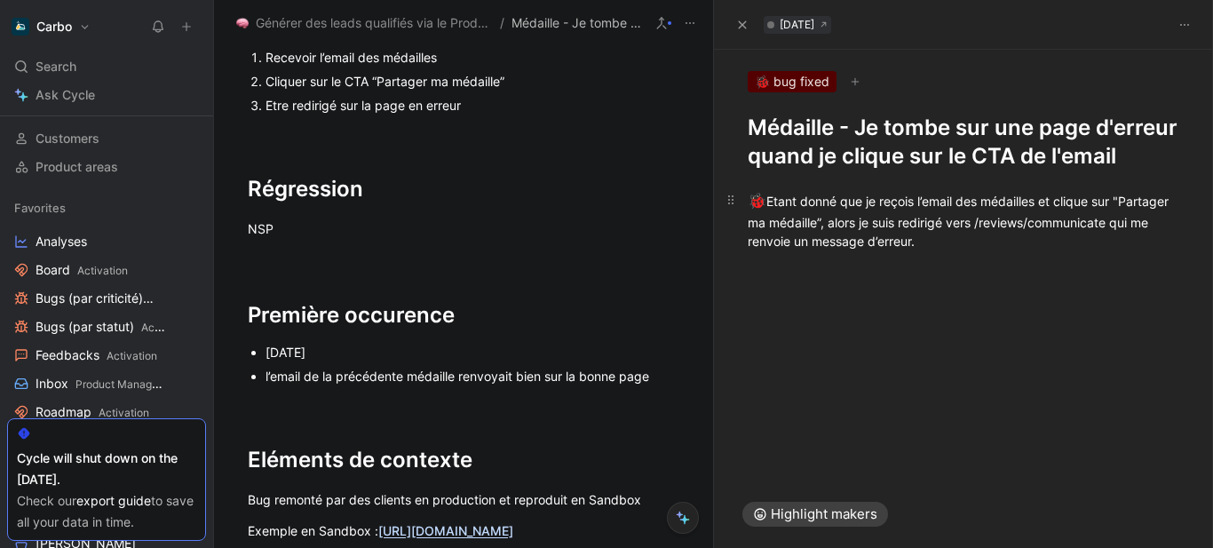
click at [1096, 250] on div "🐞 Etant donné que je reçois l’email des médailles et clique sur "Partager ma mé…" at bounding box center [964, 220] width 432 height 60
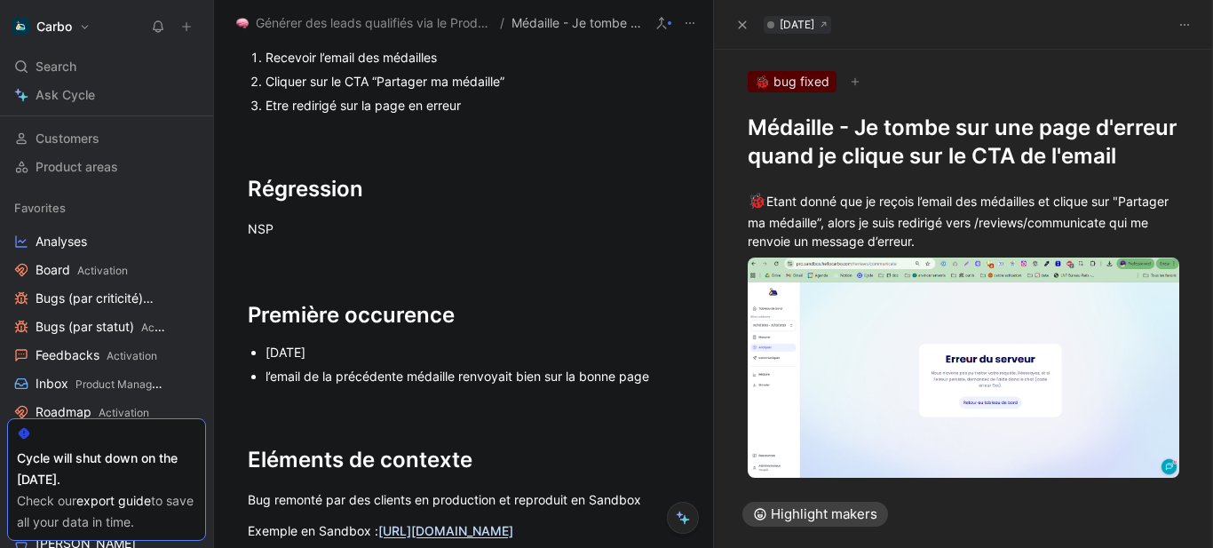
scroll to position [87, 0]
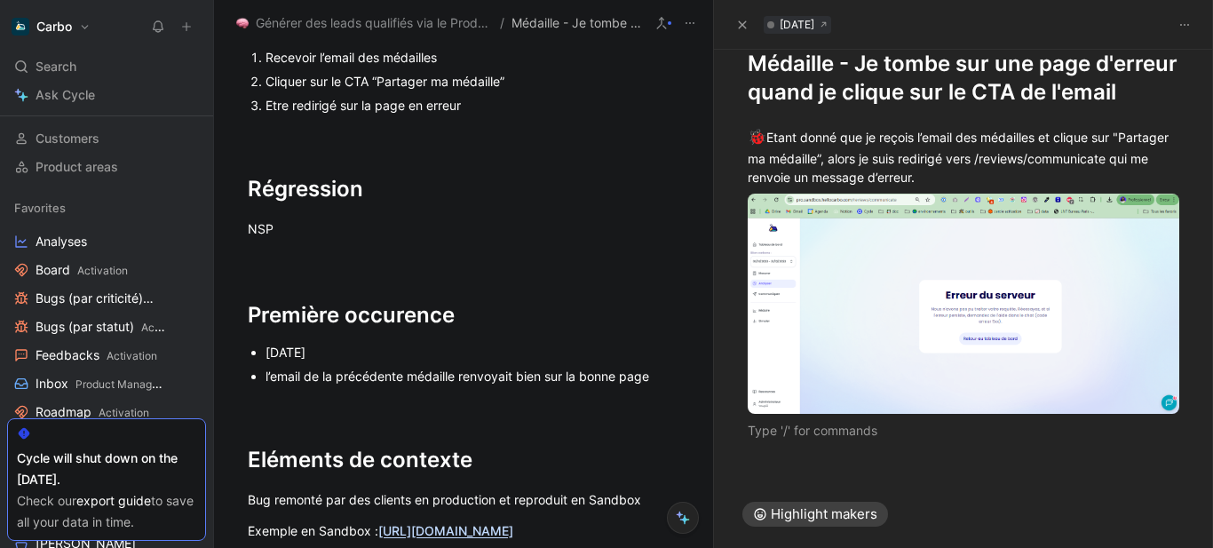
click at [770, 446] on div "🐞 Etant donné que je reçois l’email des médailles et clique sur "Partager ma mé…" at bounding box center [964, 283] width 500 height 352
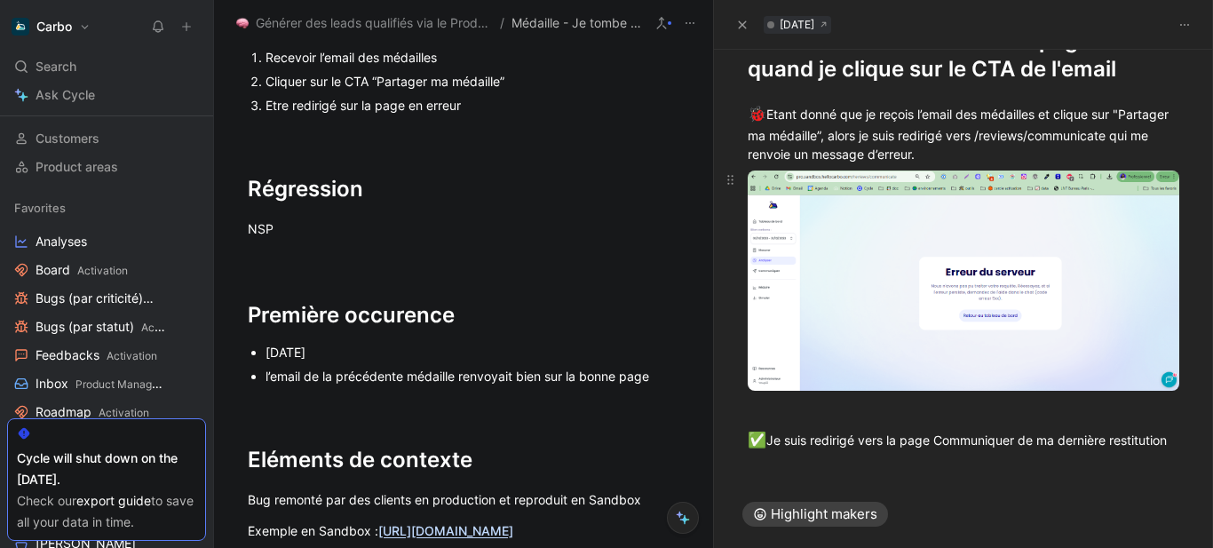
scroll to position [103, 0]
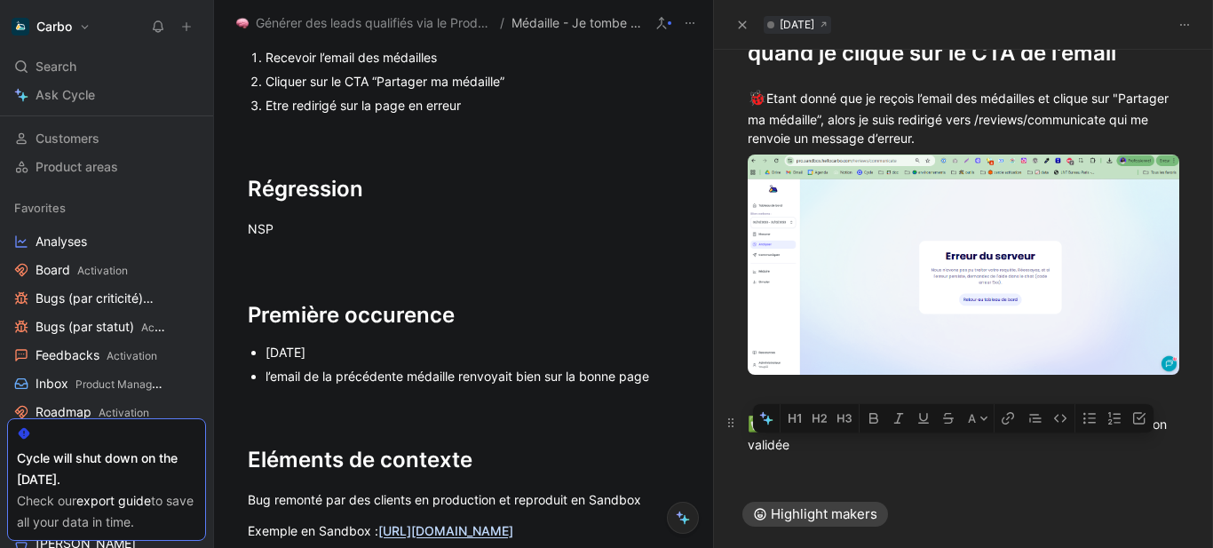
drag, startPoint x: 867, startPoint y: 467, endPoint x: 1054, endPoint y: 449, distance: 187.3
click at [1054, 449] on div "✅ Je suis redirigé vers la page Communiquer de ma dernière restitution validée" at bounding box center [964, 434] width 432 height 42
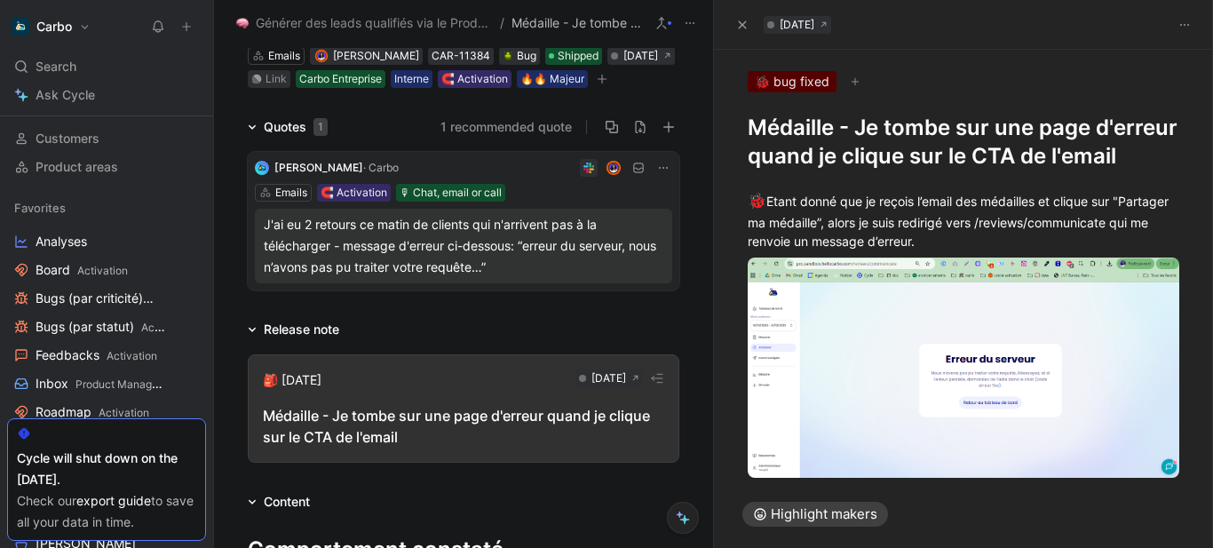
scroll to position [0, 0]
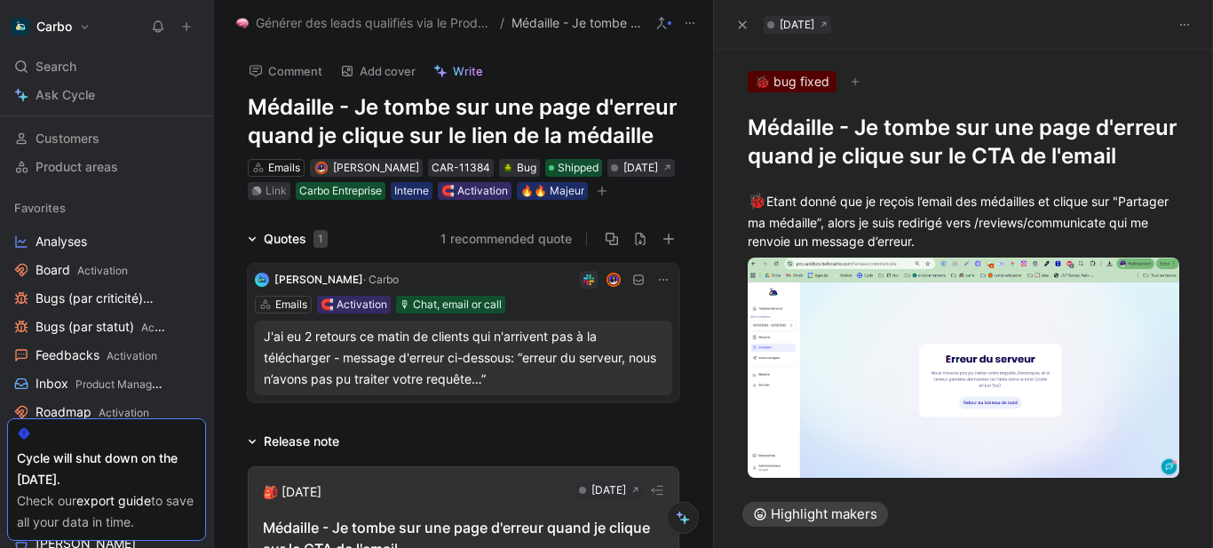
click at [597, 196] on icon "button" at bounding box center [602, 191] width 11 height 11
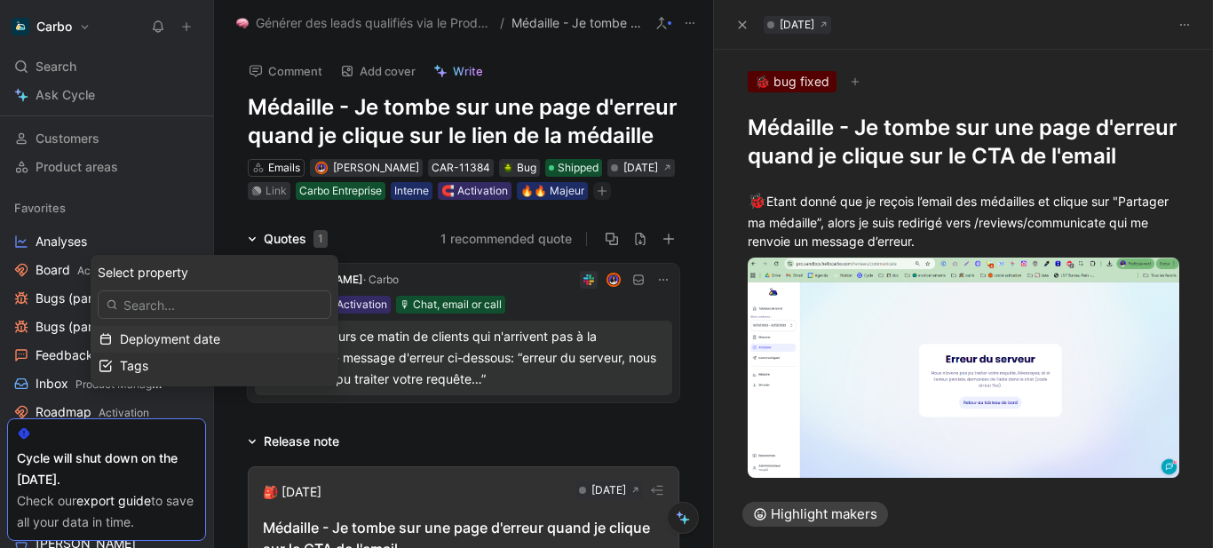
click at [209, 341] on span "Deployment date" at bounding box center [170, 338] width 100 height 15
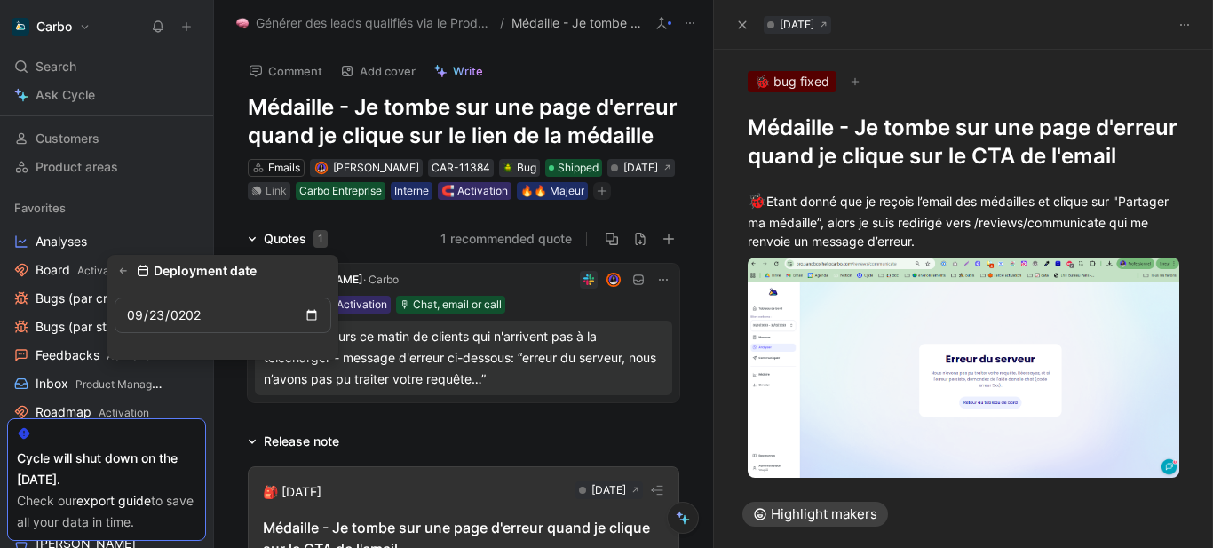
type input "2025-09-23"
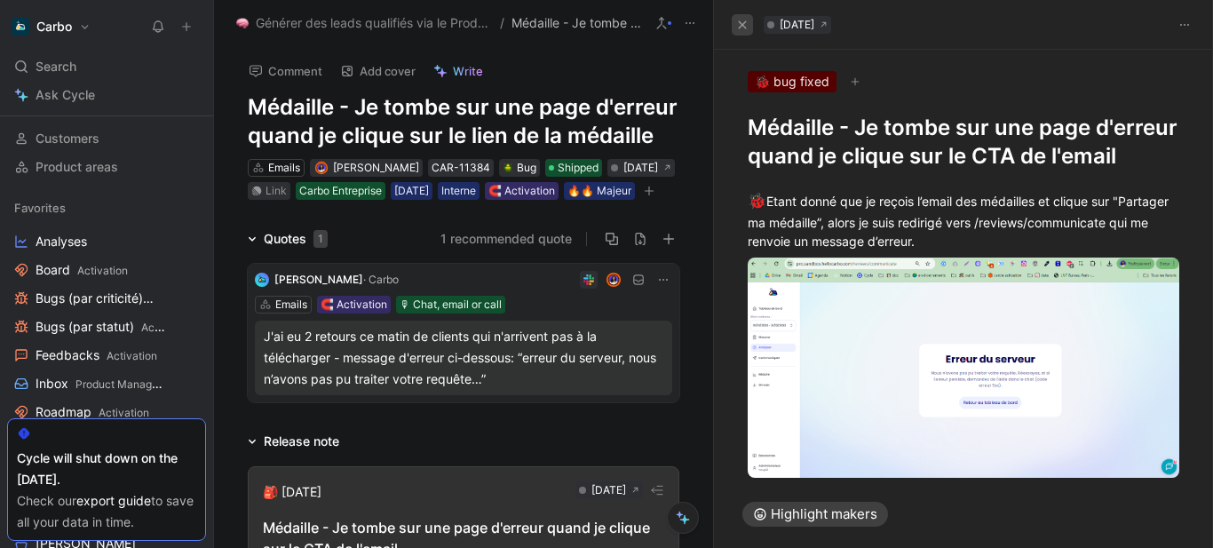
click at [741, 29] on icon "button" at bounding box center [742, 25] width 11 height 11
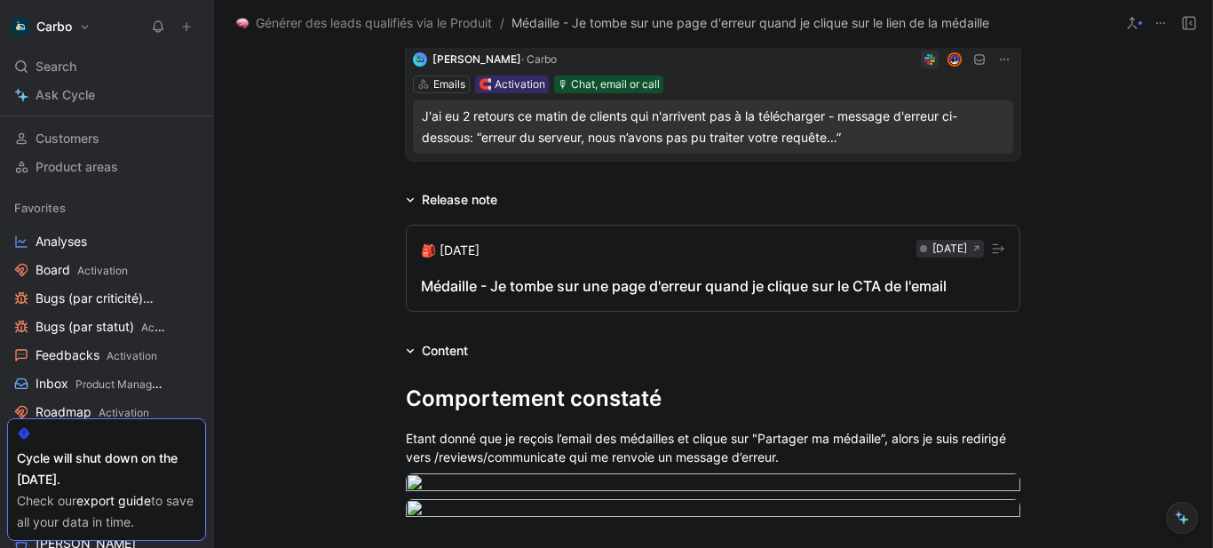
scroll to position [221, 0]
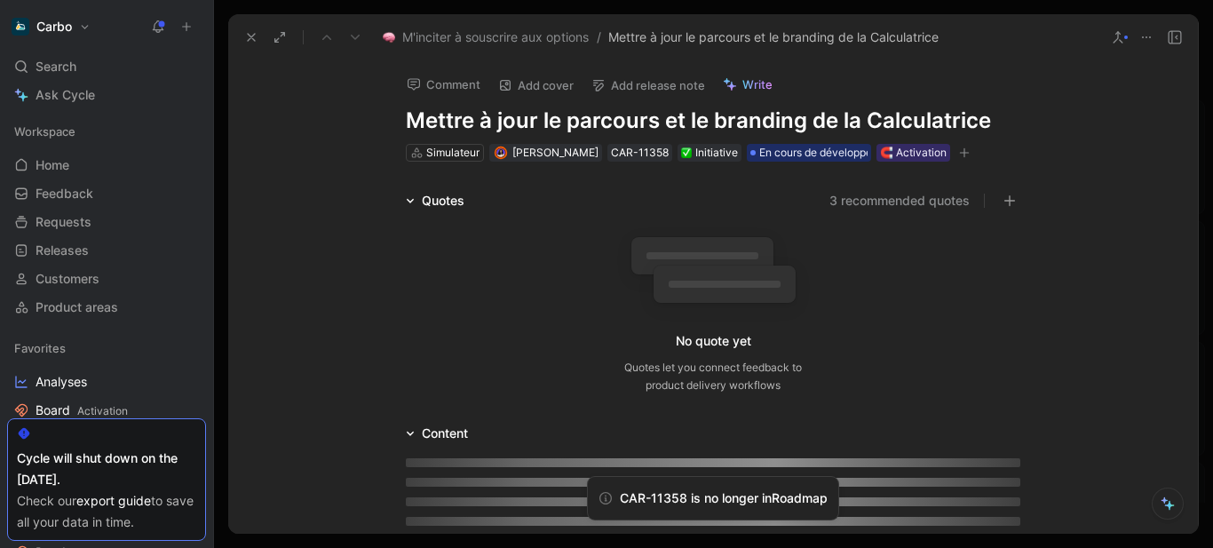
scroll to position [255, 0]
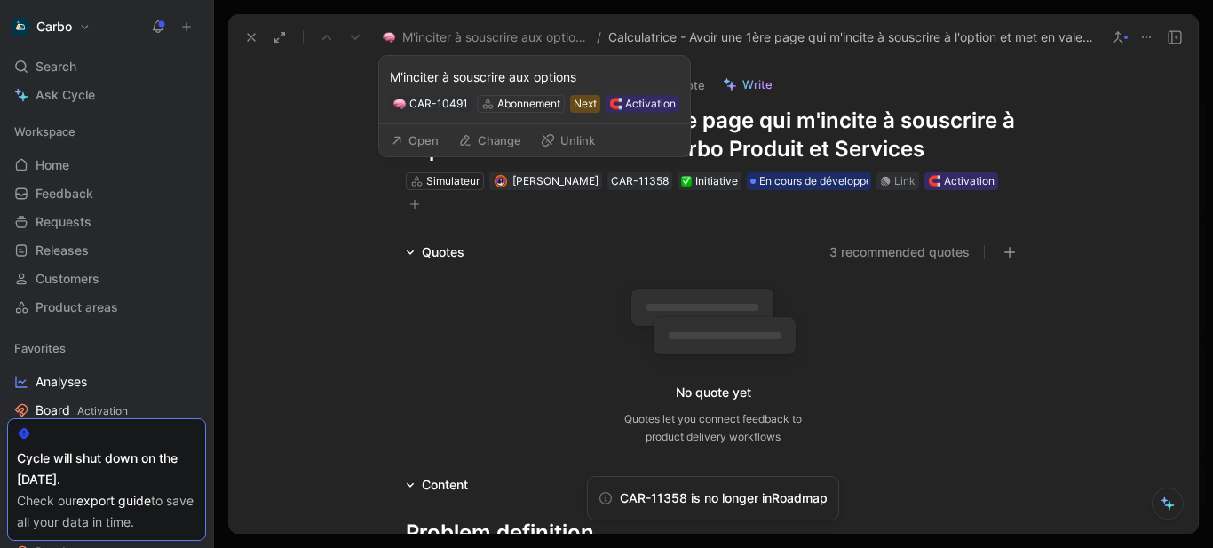
click at [425, 136] on button "Open" at bounding box center [415, 140] width 64 height 25
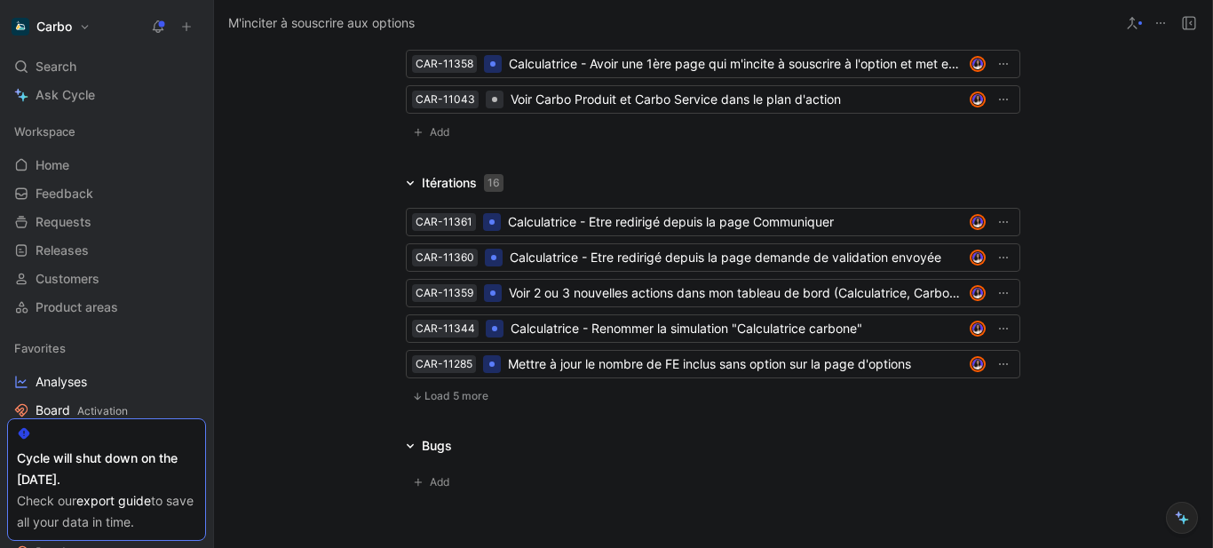
scroll to position [2229, 0]
click at [432, 397] on span "Load 5 more" at bounding box center [456, 397] width 64 height 14
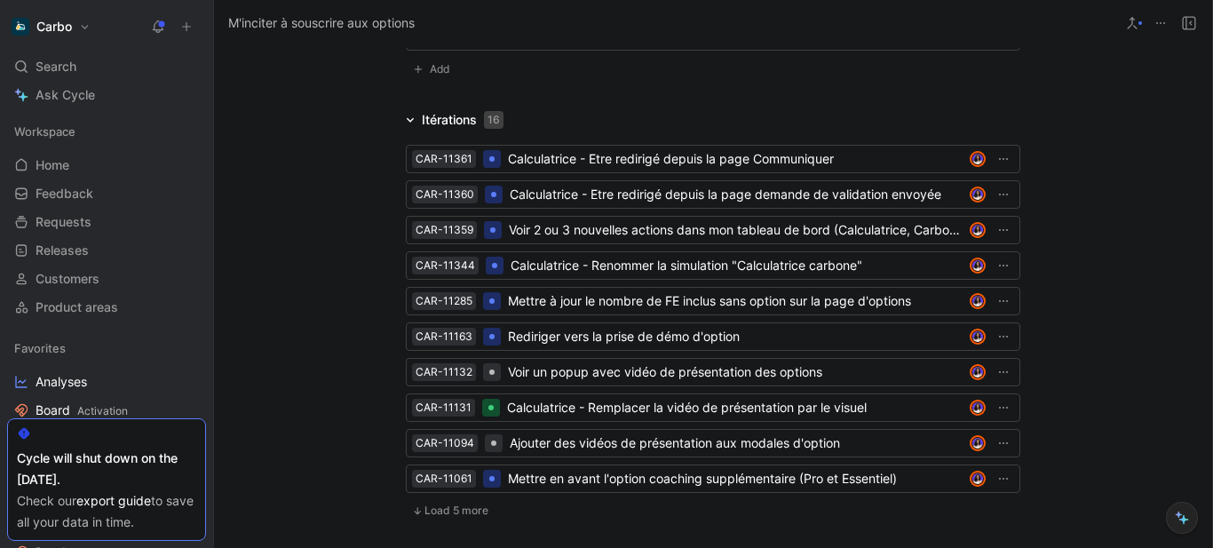
scroll to position [2293, 0]
